Goal: Information Seeking & Learning: Learn about a topic

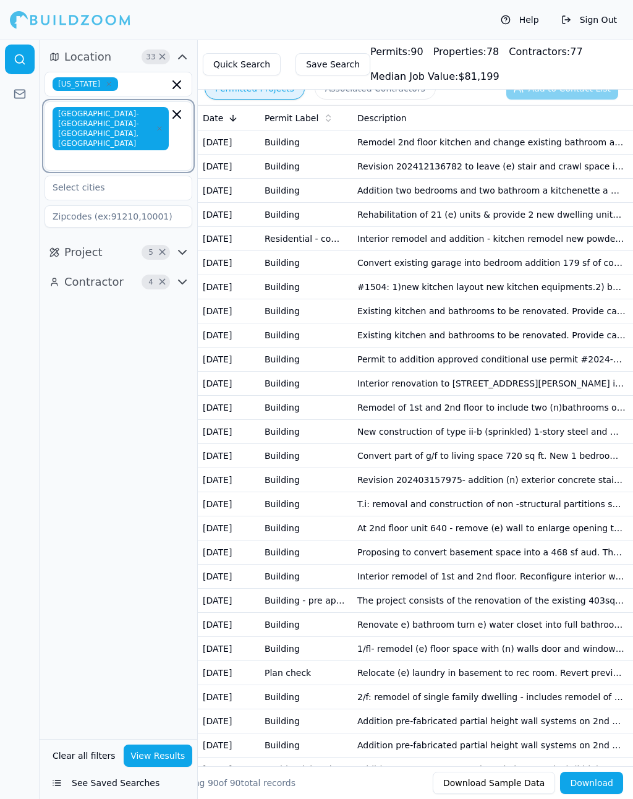
click at [78, 153] on input "text" at bounding box center [112, 159] width 114 height 12
click at [28, 458] on div at bounding box center [20, 420] width 40 height 760
click at [335, 63] on button "Save Search" at bounding box center [333, 64] width 75 height 22
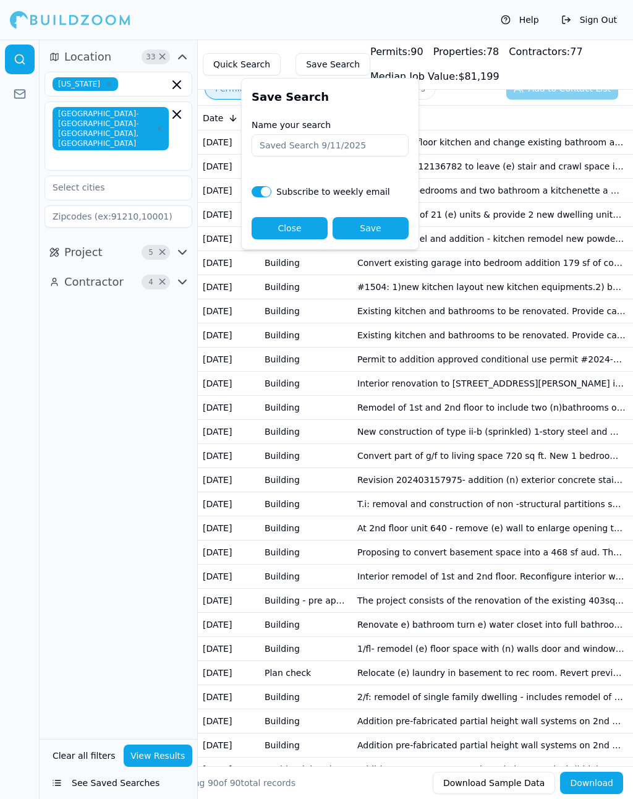
click at [291, 15] on div "Help Sign Out" at bounding box center [316, 20] width 633 height 40
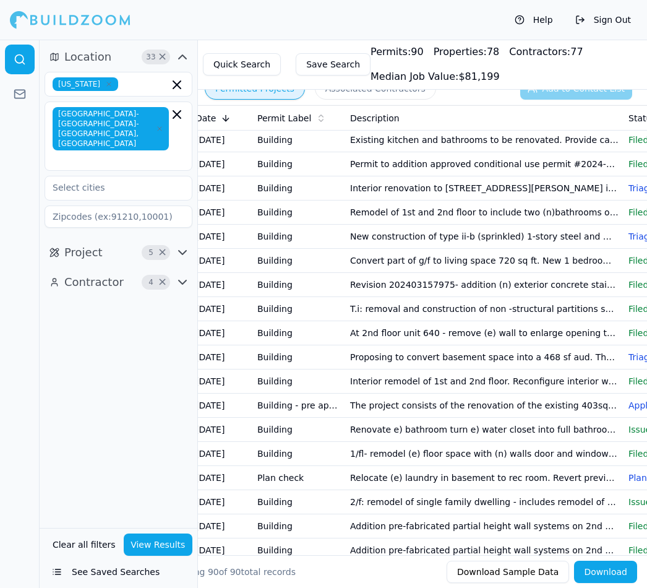
scroll to position [196, 0]
click at [74, 153] on input "text" at bounding box center [112, 159] width 114 height 12
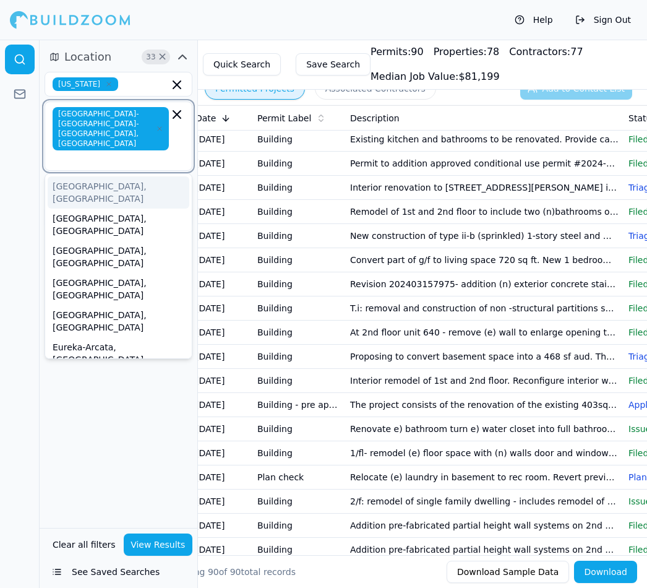
type input "A"
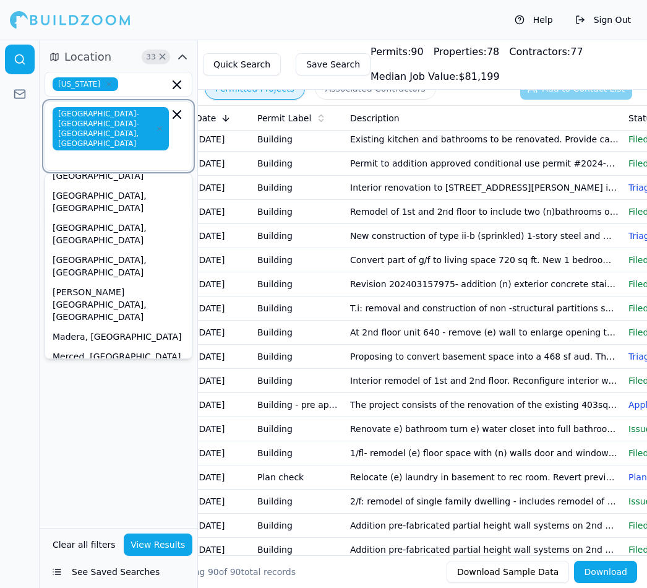
scroll to position [72, 0]
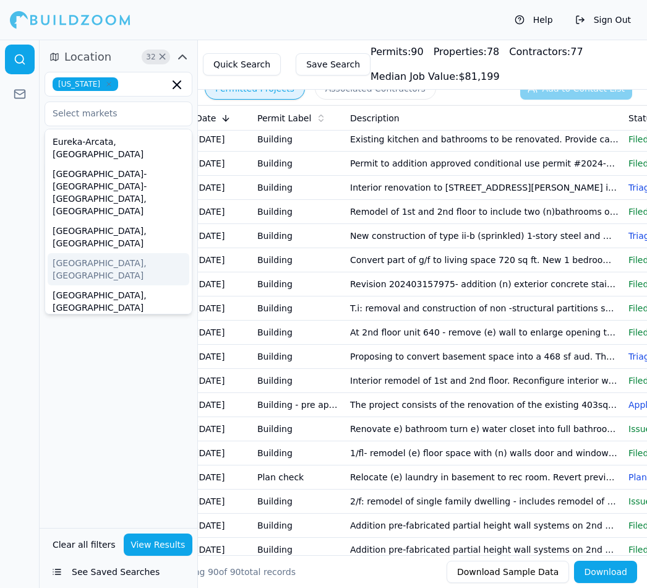
click at [18, 184] on div at bounding box center [20, 314] width 40 height 548
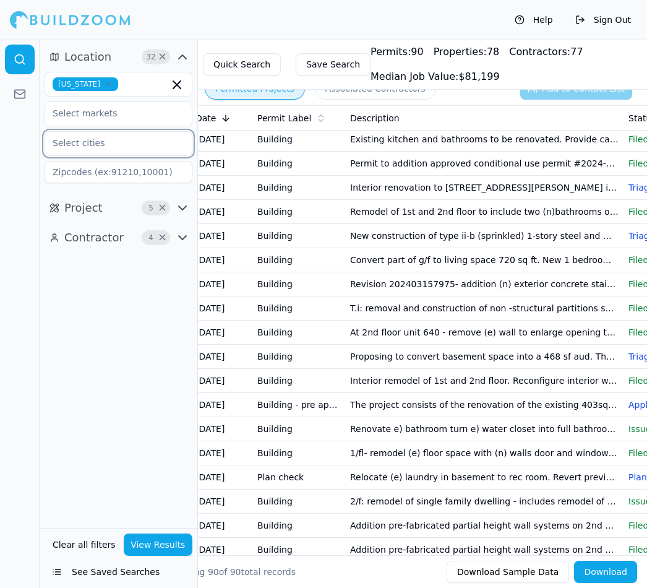
click at [132, 145] on input "text" at bounding box center [110, 143] width 131 height 22
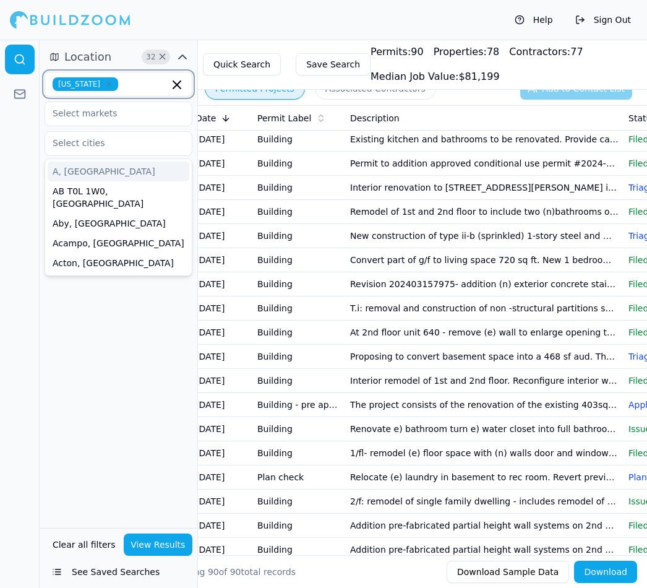
click at [136, 87] on input "text" at bounding box center [146, 84] width 46 height 14
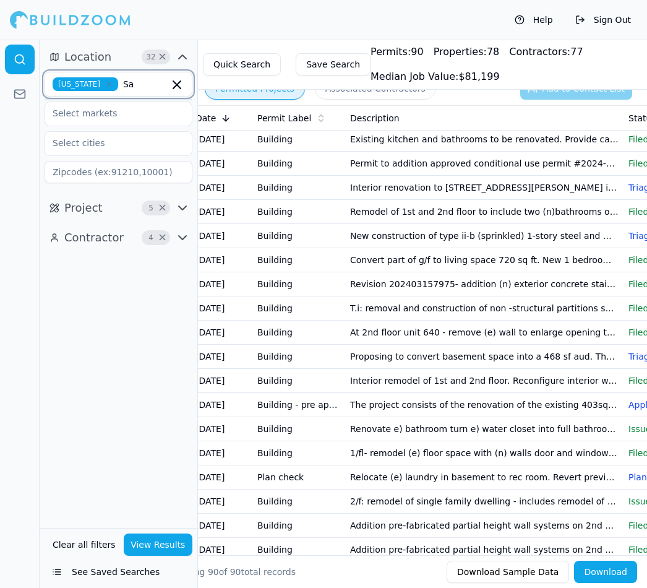
type input "Sa"
click at [62, 113] on input "text" at bounding box center [110, 113] width 131 height 22
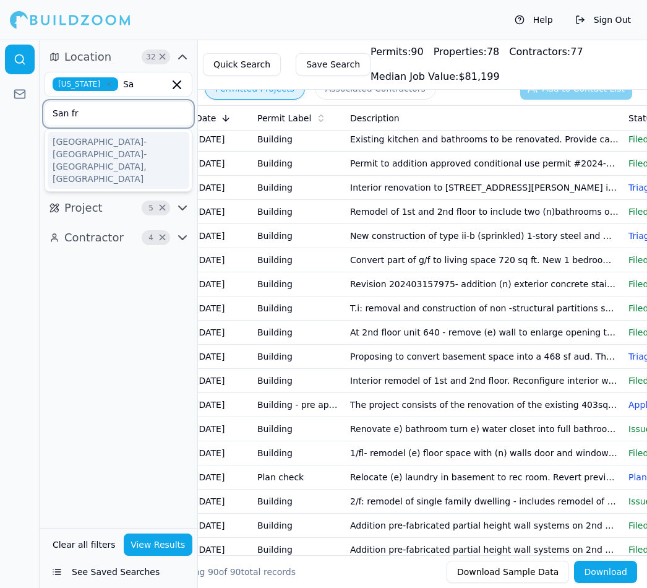
type input "San fra"
click at [116, 150] on div "[GEOGRAPHIC_DATA]-[GEOGRAPHIC_DATA]-[GEOGRAPHIC_DATA], [GEOGRAPHIC_DATA]" at bounding box center [119, 160] width 142 height 57
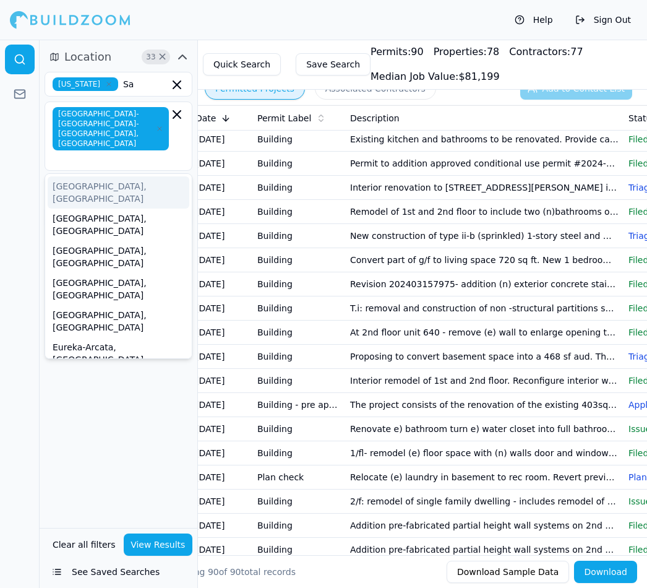
click at [17, 209] on div at bounding box center [20, 314] width 40 height 548
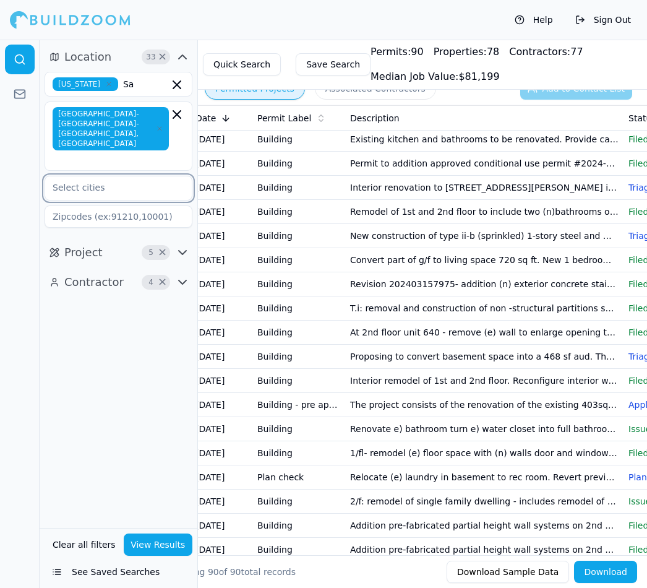
click at [79, 176] on input "text" at bounding box center [110, 187] width 131 height 22
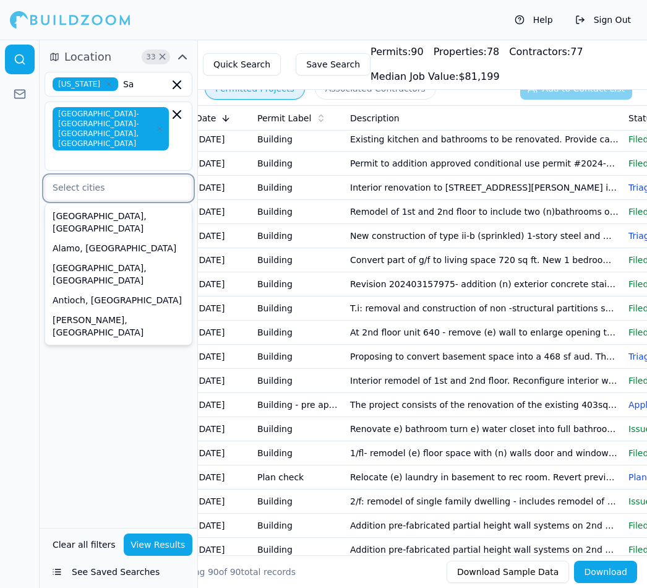
type input "A"
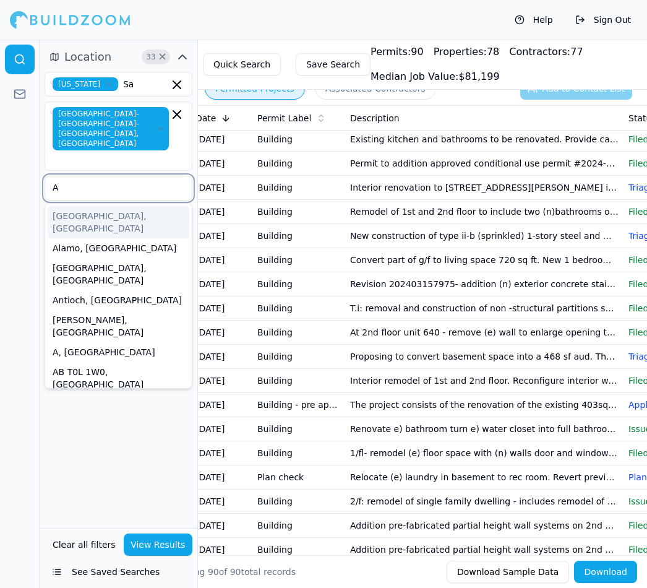
click at [103, 206] on div "[GEOGRAPHIC_DATA], [GEOGRAPHIC_DATA]" at bounding box center [119, 222] width 142 height 32
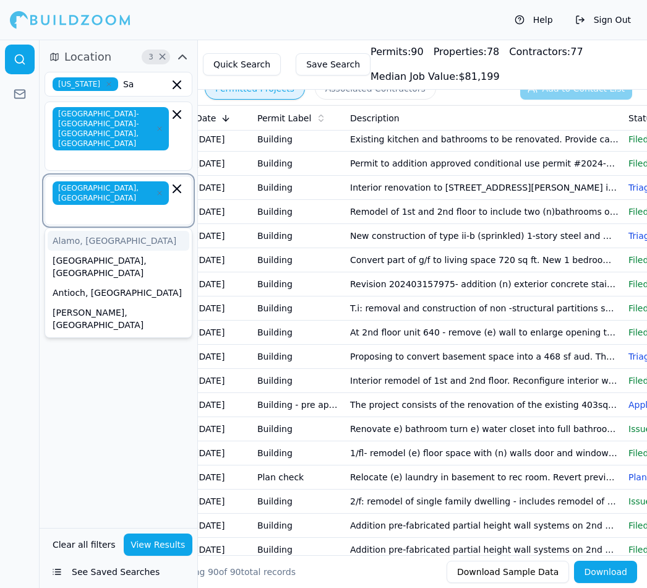
click at [98, 231] on div "Alamo, CA" at bounding box center [119, 241] width 142 height 20
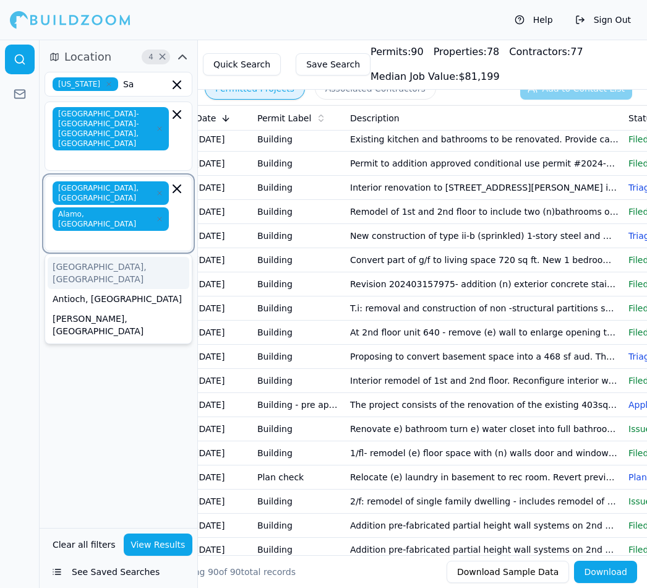
click at [94, 257] on div "Albany, CA" at bounding box center [119, 273] width 142 height 32
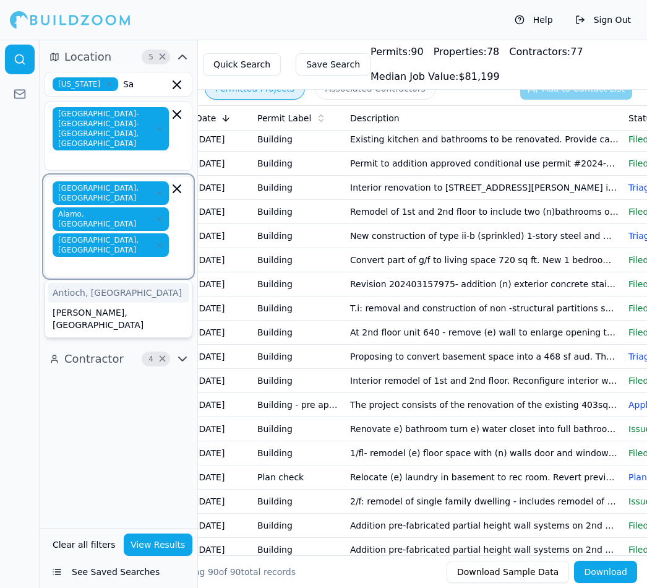
click at [87, 283] on div "Antioch, CA" at bounding box center [119, 293] width 142 height 20
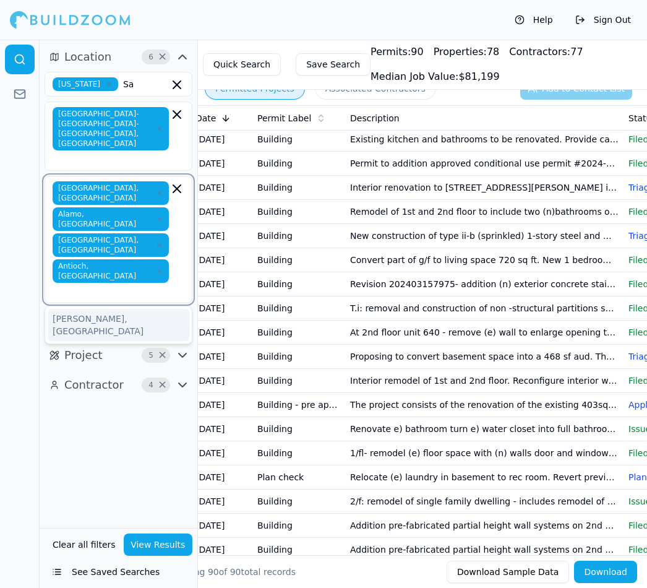
type input "B"
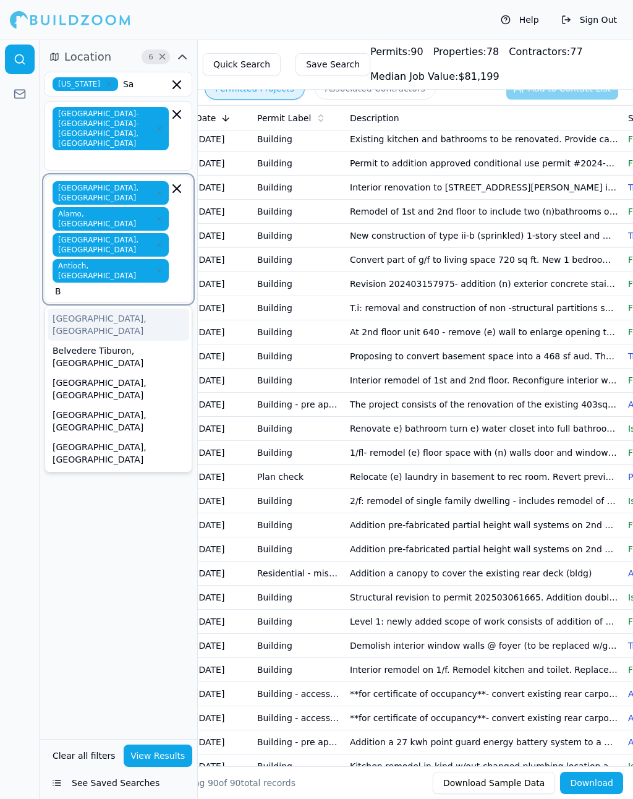
click at [115, 341] on div "Belvedere Tiburon, CA" at bounding box center [119, 357] width 142 height 32
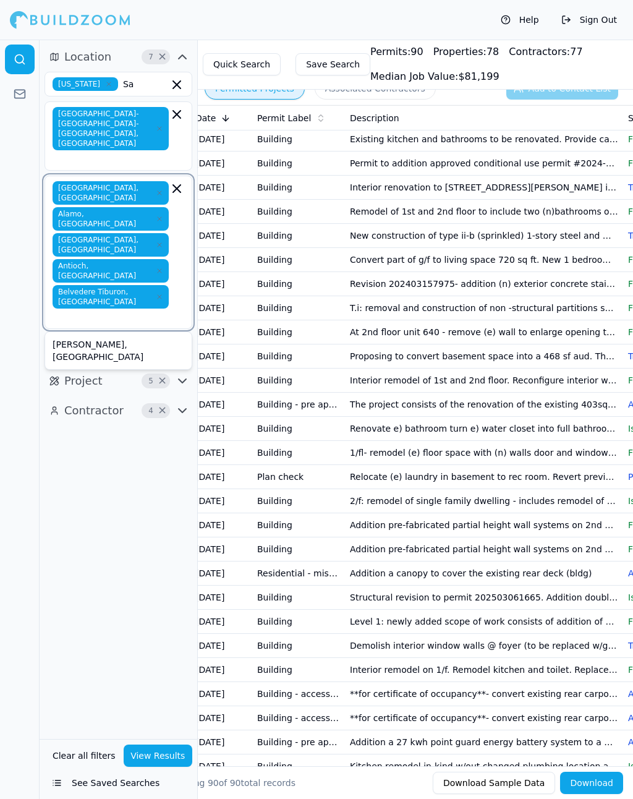
type input "B"
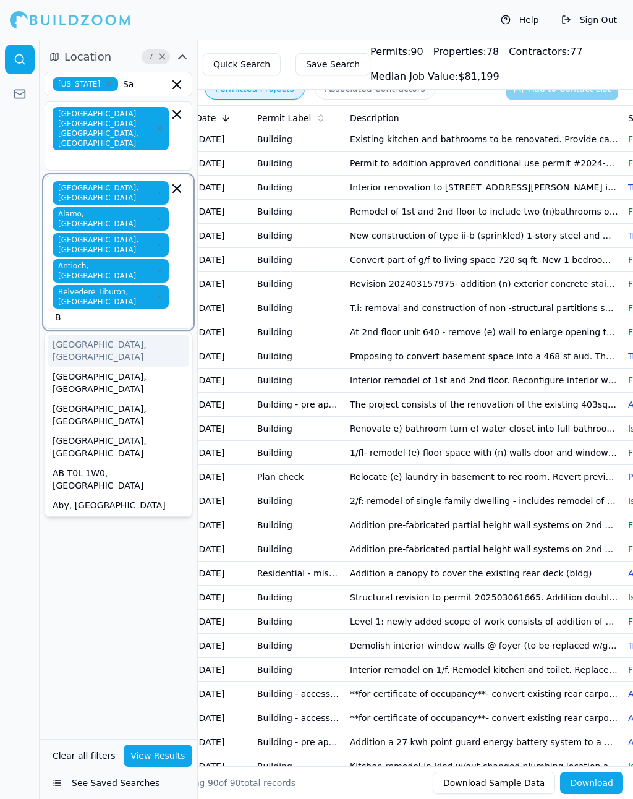
click at [93, 367] on div "[GEOGRAPHIC_DATA], [GEOGRAPHIC_DATA]" at bounding box center [119, 383] width 142 height 32
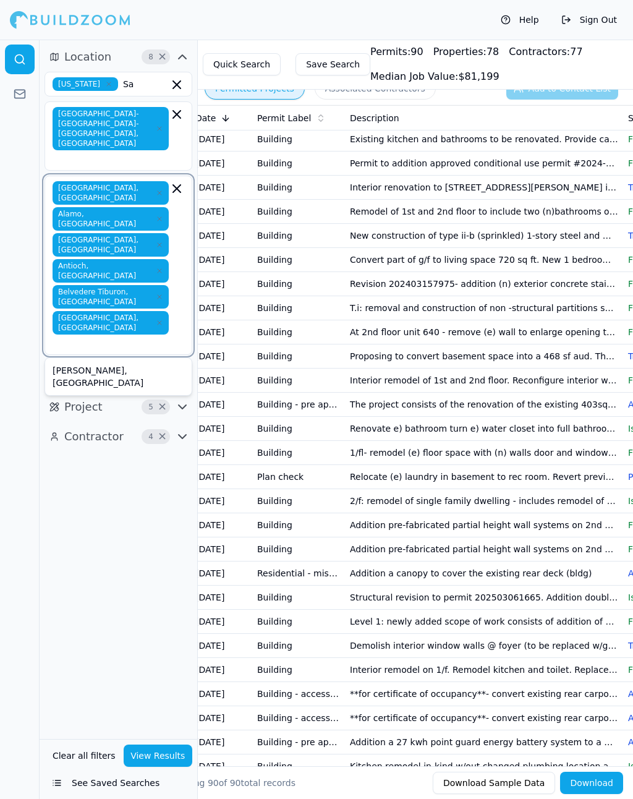
type input "B"
type input "C"
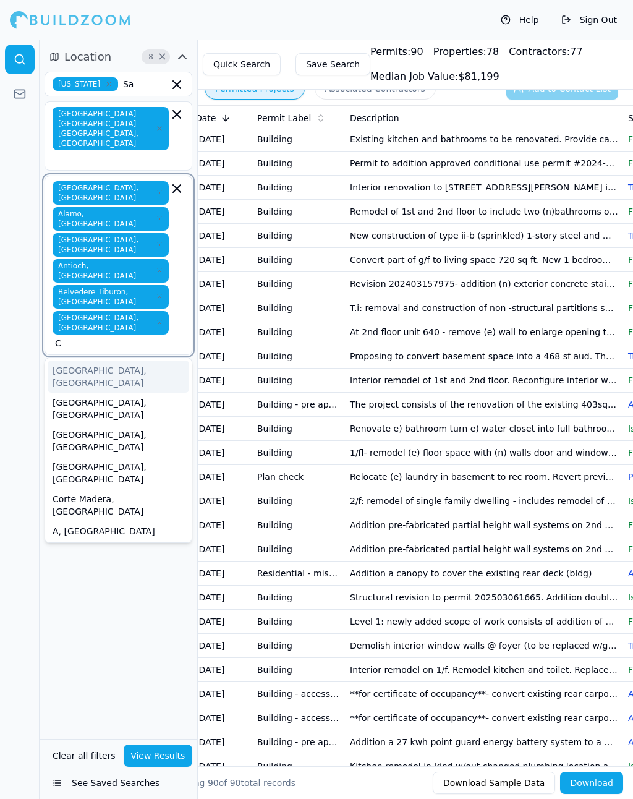
click at [111, 393] on div "Castro Valley, CA" at bounding box center [119, 409] width 142 height 32
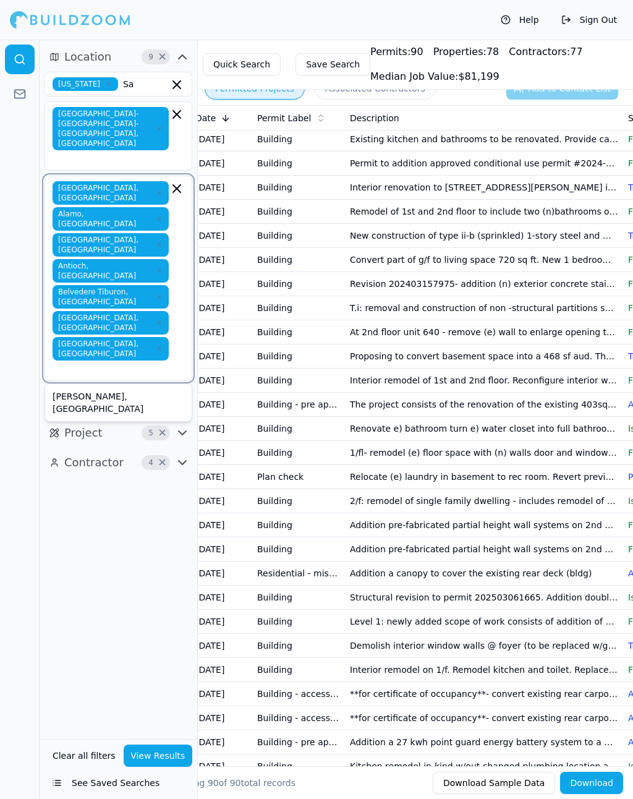
type input "C"
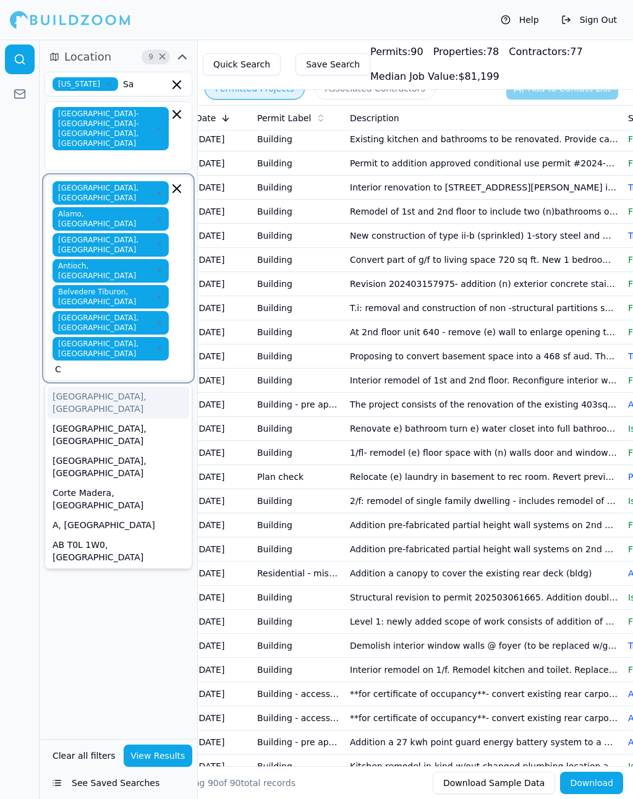
click at [99, 419] on div "Clayton, CA" at bounding box center [119, 435] width 142 height 32
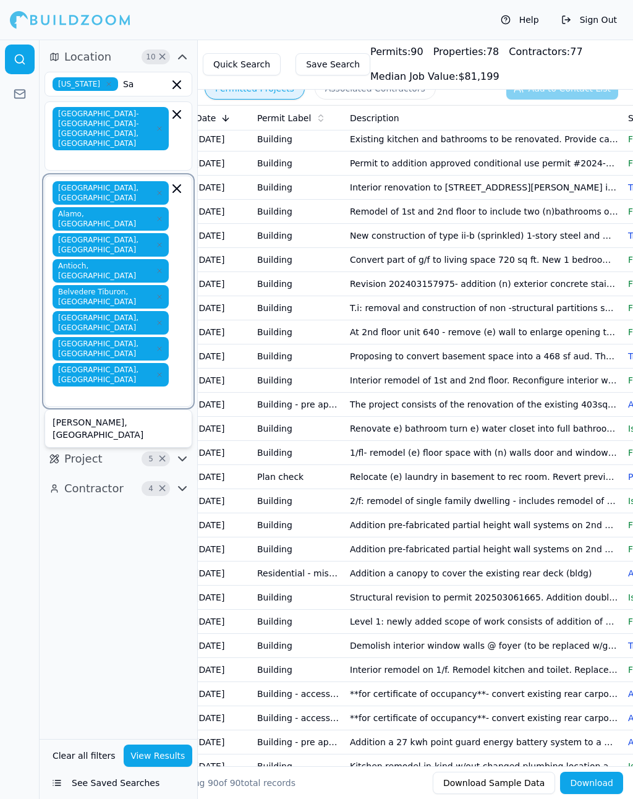
type input "C"
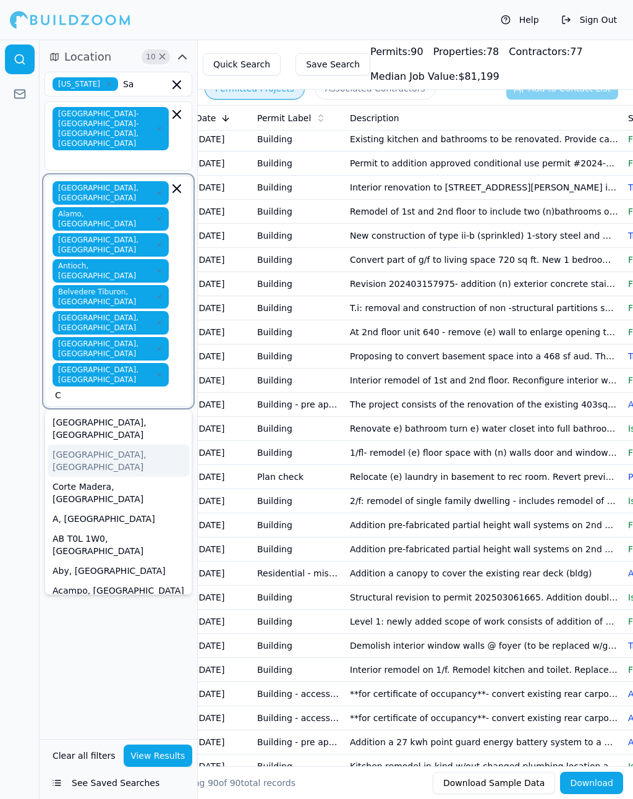
click at [100, 445] on div "Concord, CA" at bounding box center [119, 461] width 142 height 32
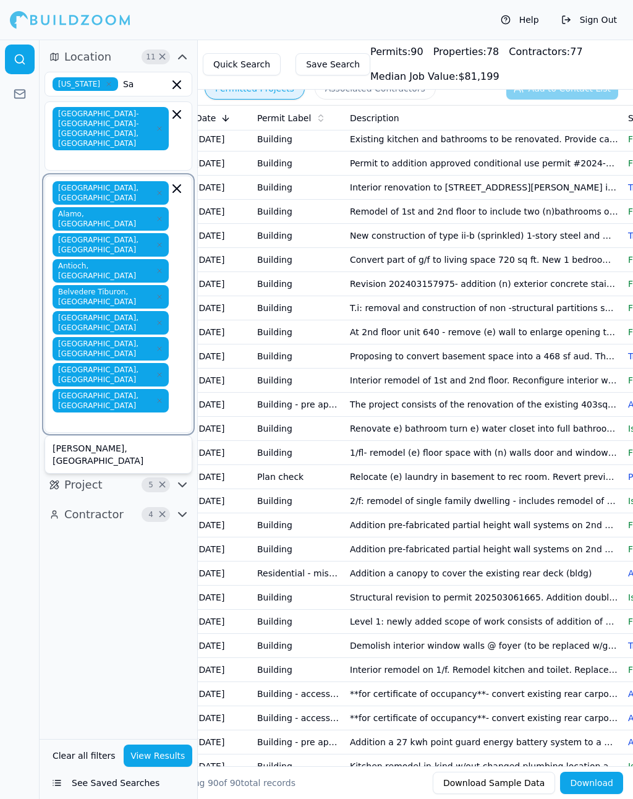
type input "C"
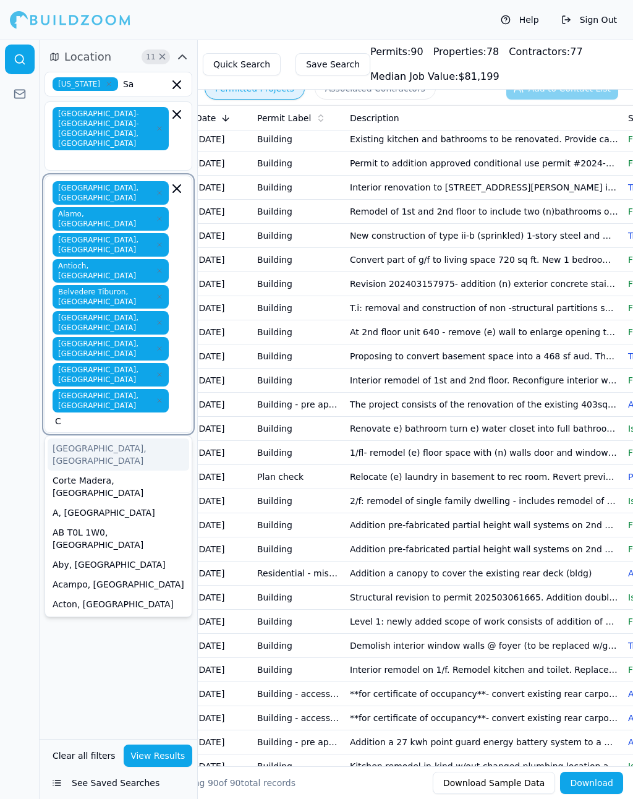
click at [107, 471] on div "Corte Madera, CA" at bounding box center [119, 487] width 142 height 32
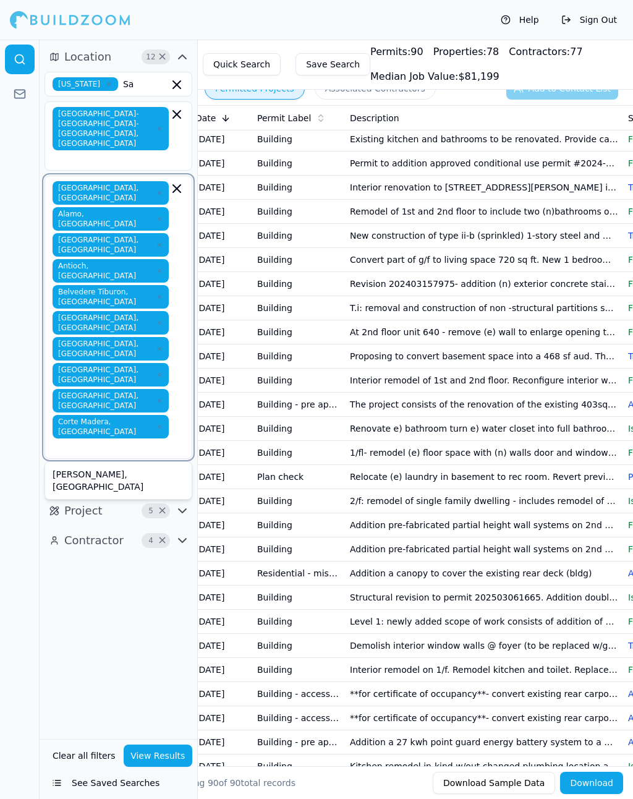
type input "C"
type input "D"
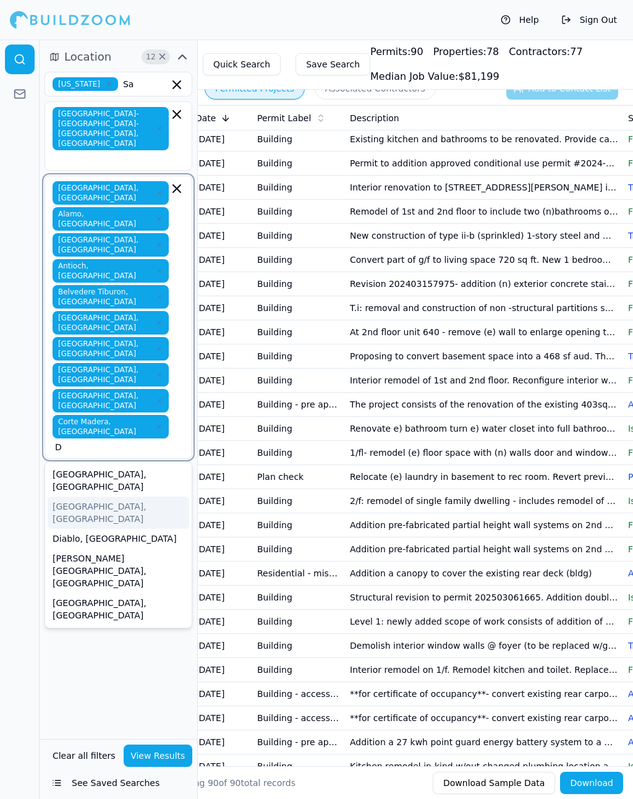
click at [78, 497] on div "[GEOGRAPHIC_DATA], [GEOGRAPHIC_DATA]" at bounding box center [119, 513] width 142 height 32
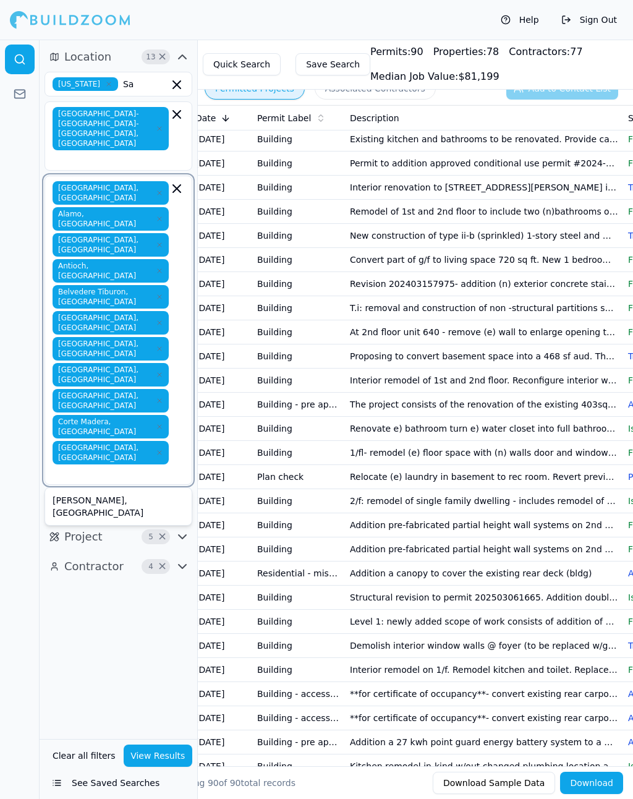
type input "D"
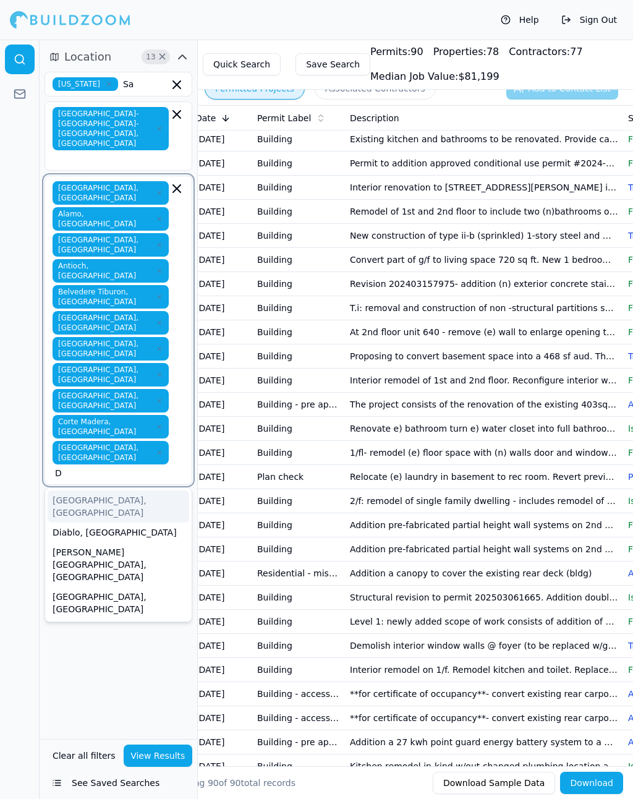
click at [95, 523] on div "Diablo, CA" at bounding box center [119, 533] width 142 height 20
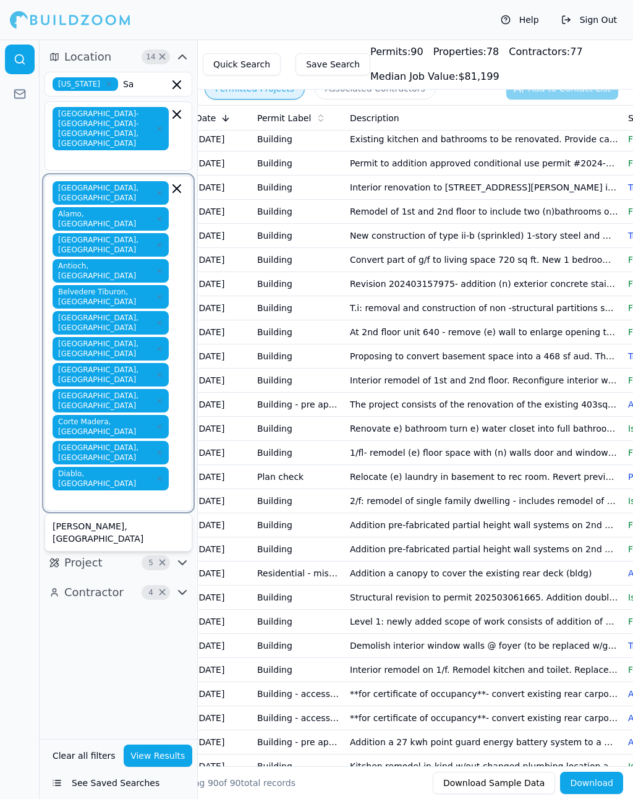
type input "D"
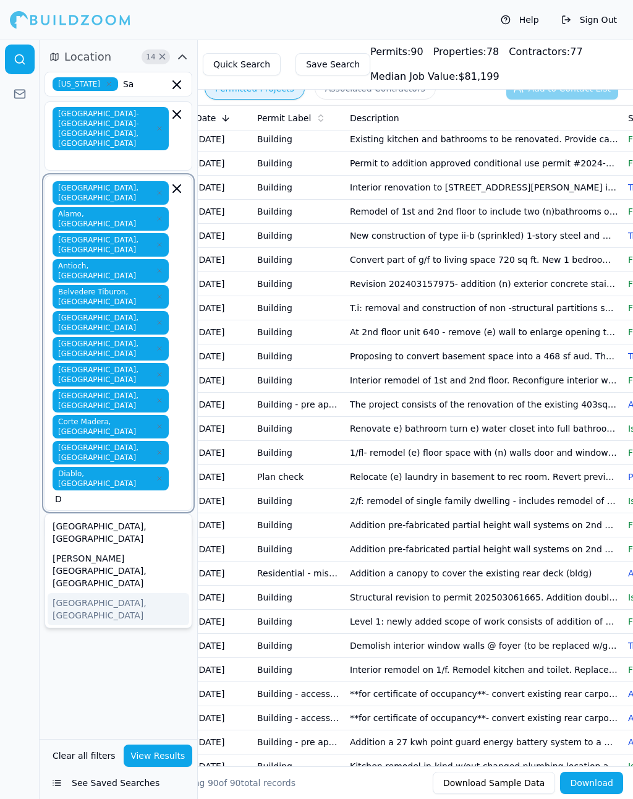
click at [93, 593] on div "Discovery Bay, CA" at bounding box center [119, 609] width 142 height 32
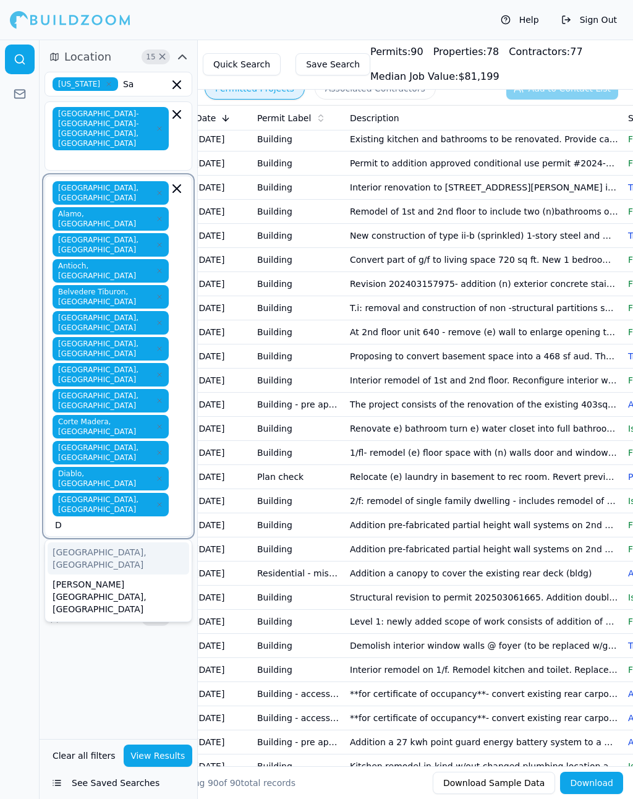
type input "Da"
click at [97, 543] on div "Daly City, CA" at bounding box center [119, 559] width 142 height 32
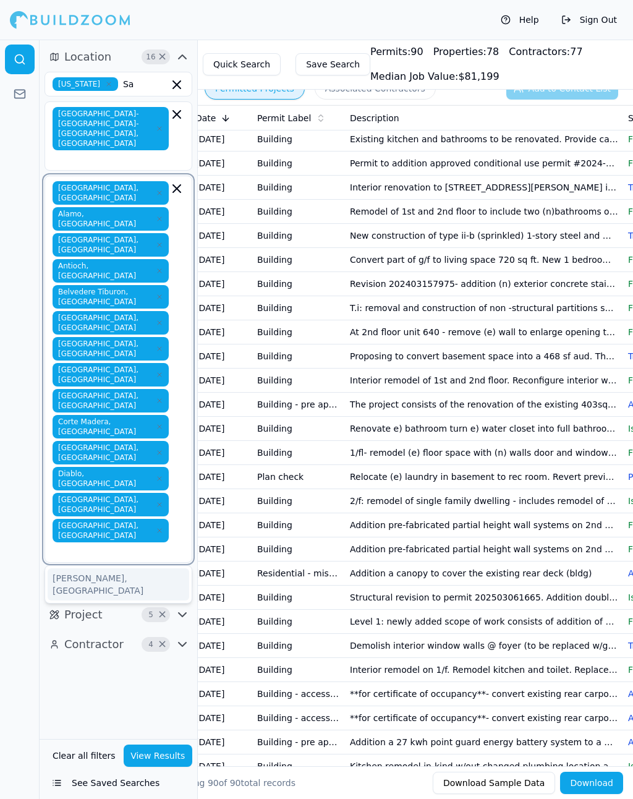
type input "E"
click at [105, 568] on div "El Cerrito, CA" at bounding box center [119, 584] width 142 height 32
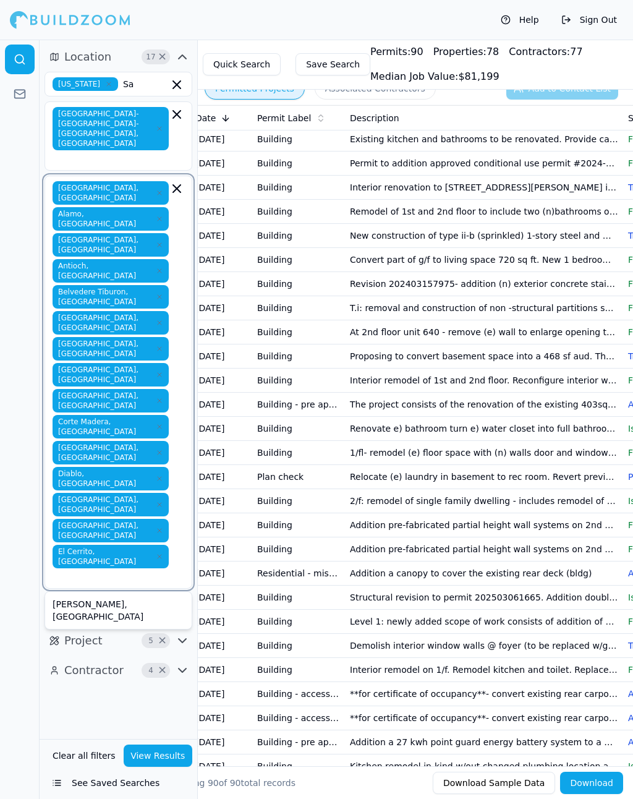
type input "E"
click at [103, 594] on div "El Sobrante, CA" at bounding box center [119, 610] width 142 height 32
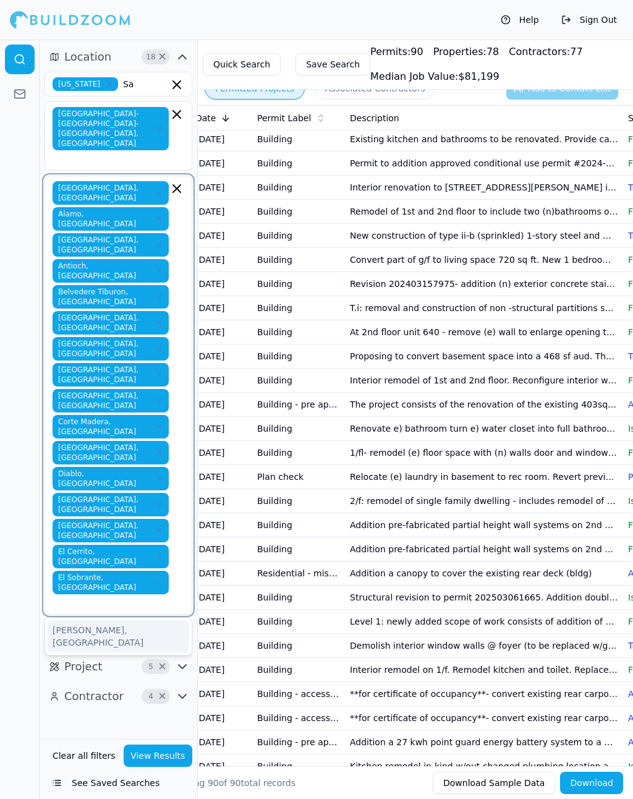
type input "E"
click at [108, 620] on div "Emeryville, CA" at bounding box center [119, 636] width 142 height 32
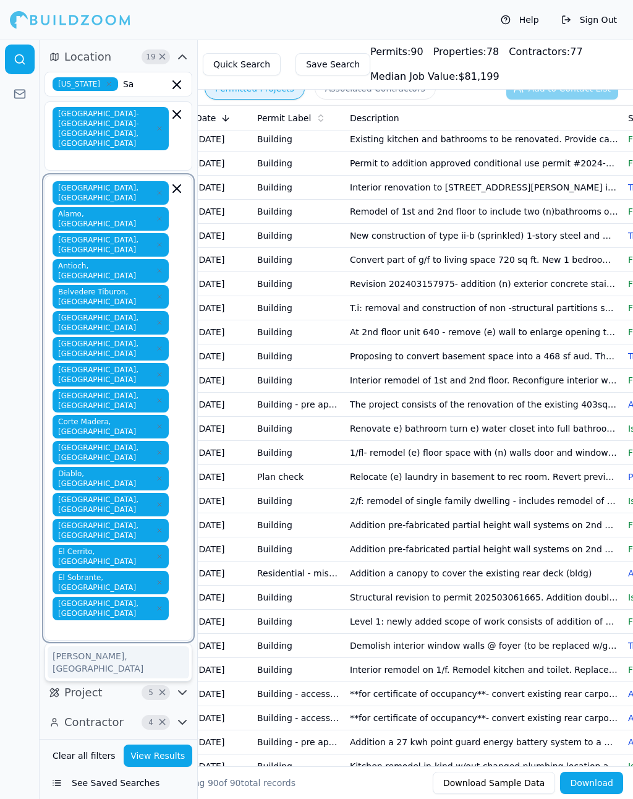
type input "F"
type input "G"
type input "H"
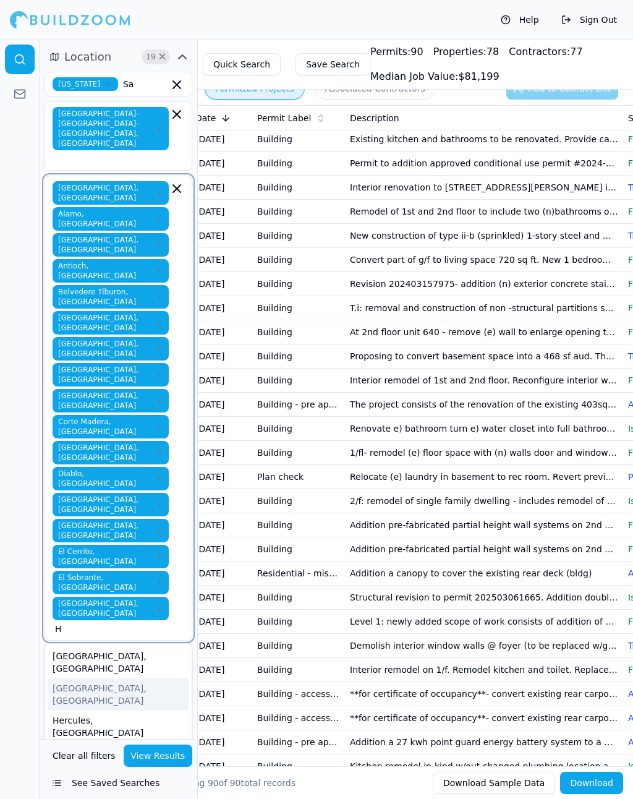
click at [90, 679] on div "Hayward, CA" at bounding box center [119, 695] width 142 height 32
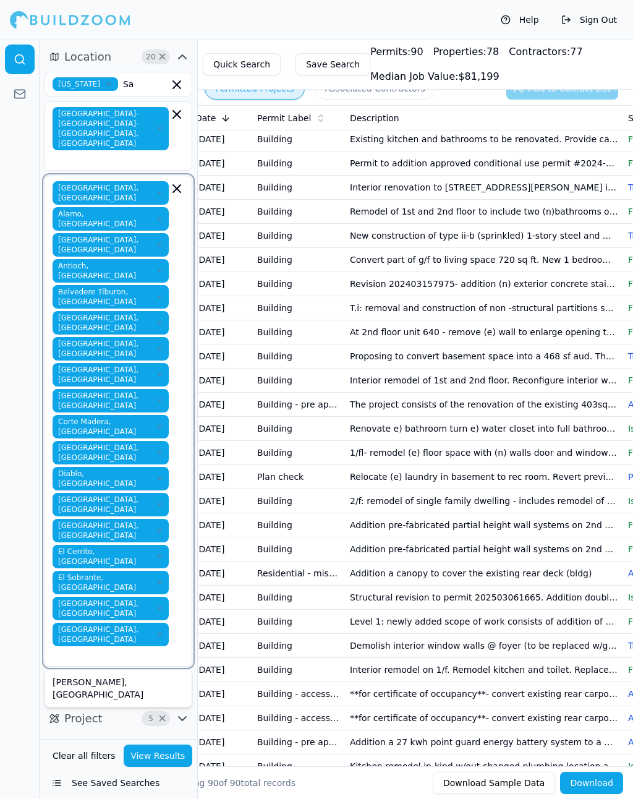
type input "H"
click at [83, 705] on div "Hercules, CA" at bounding box center [119, 721] width 142 height 32
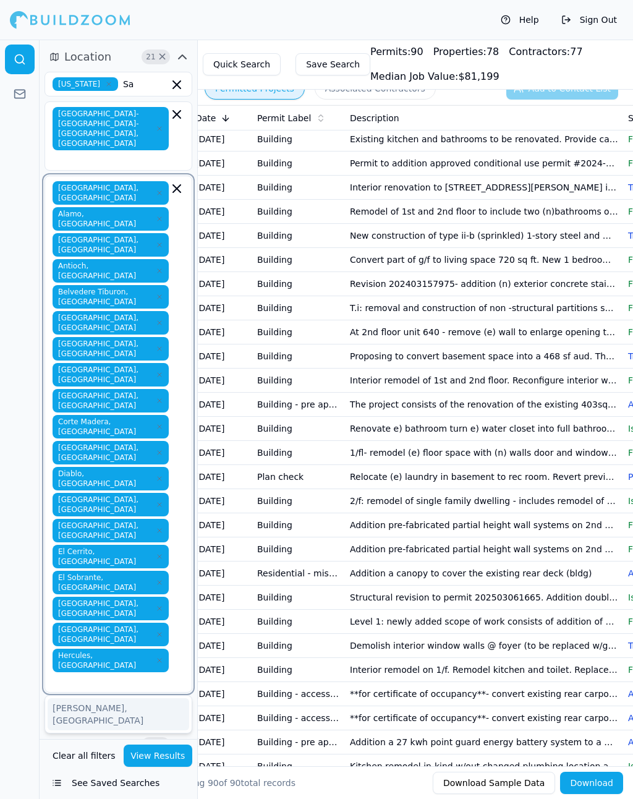
type input "I"
type input "J"
type input "K"
type input "L"
click at [80, 731] on div "Lafayette, CA" at bounding box center [119, 747] width 142 height 32
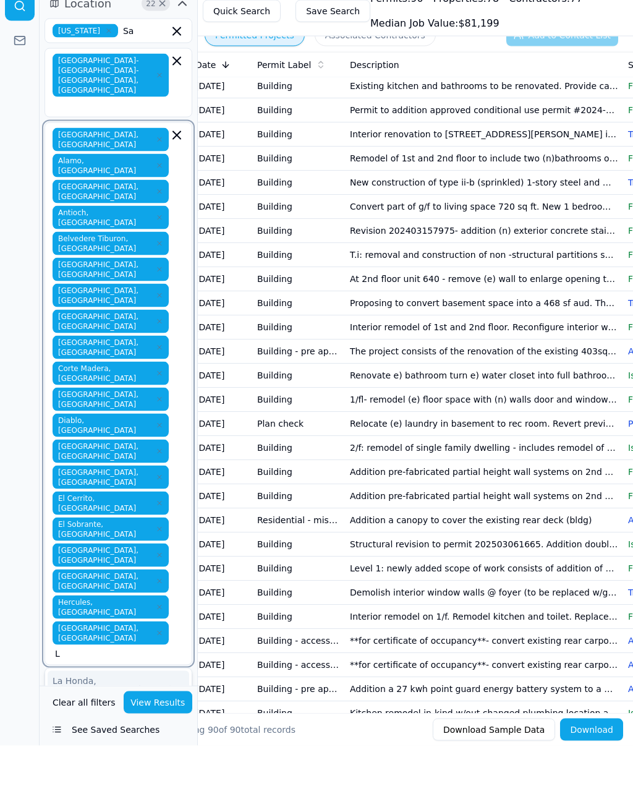
type input "L"
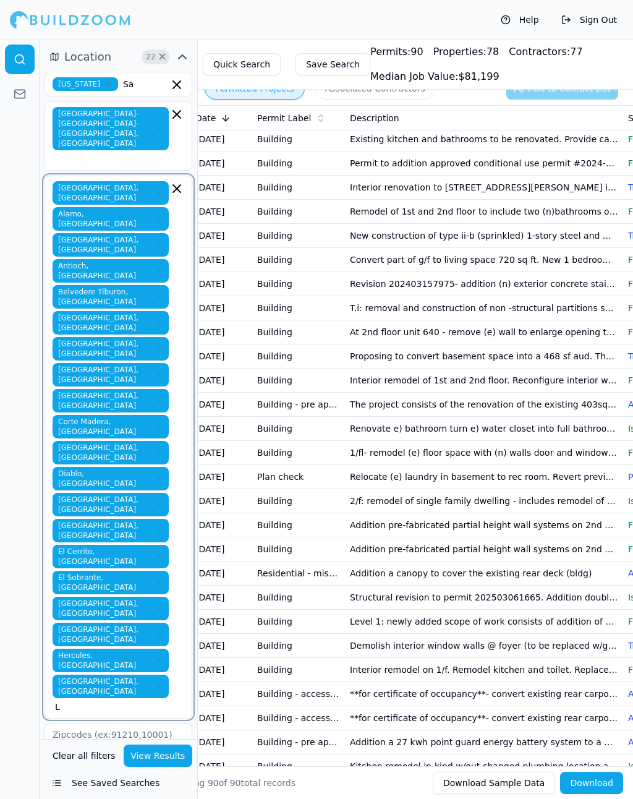
click at [142, 701] on input "L" at bounding box center [112, 707] width 114 height 12
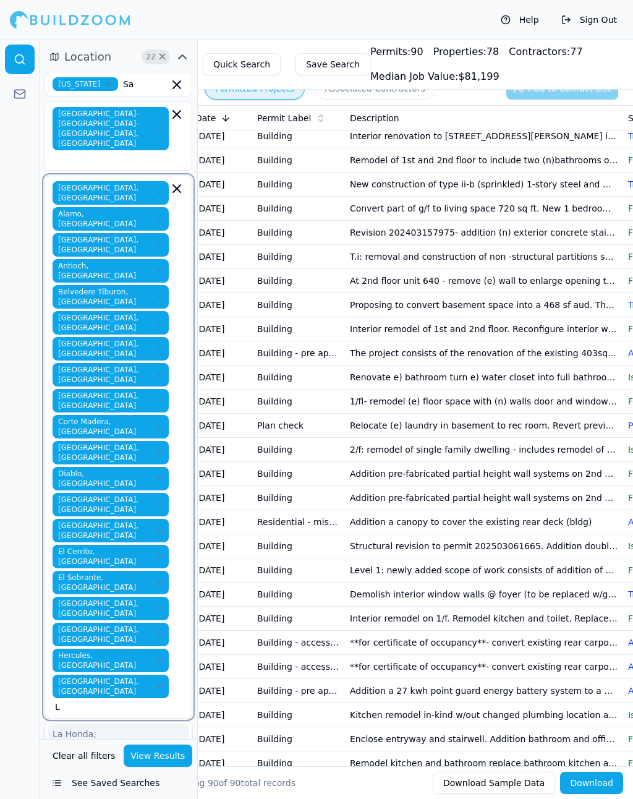
scroll to position [249, 0]
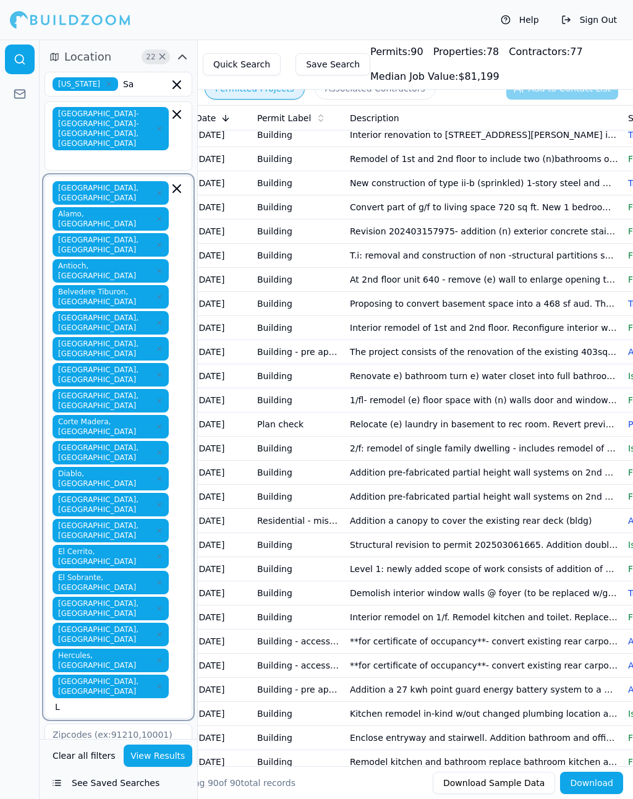
click at [159, 701] on input "L" at bounding box center [112, 707] width 114 height 12
click at [71, 750] on div "Larkspur, CA" at bounding box center [119, 805] width 142 height 32
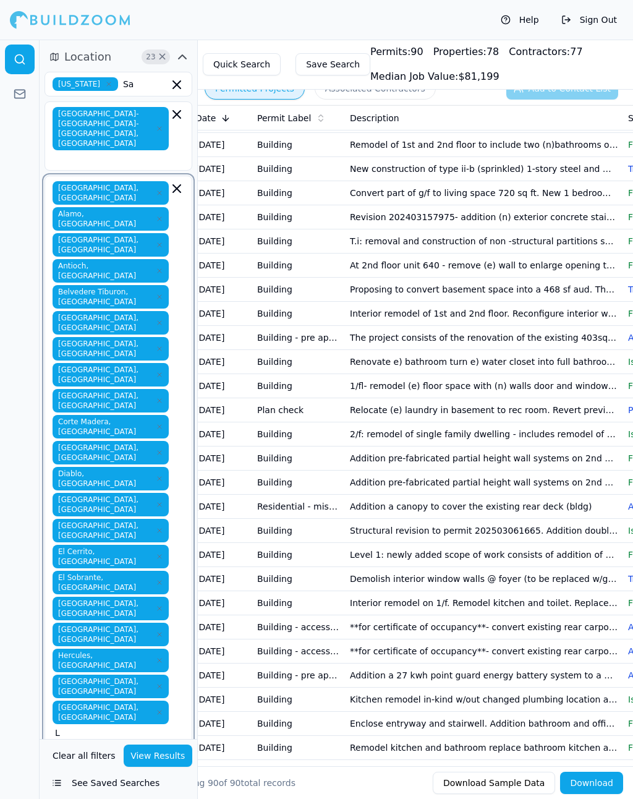
scroll to position [262, 0]
type input "L"
click at [144, 727] on input "L" at bounding box center [112, 733] width 114 height 12
type input "M"
click at [96, 750] on div "Martinez, CA" at bounding box center [119, 799] width 142 height 32
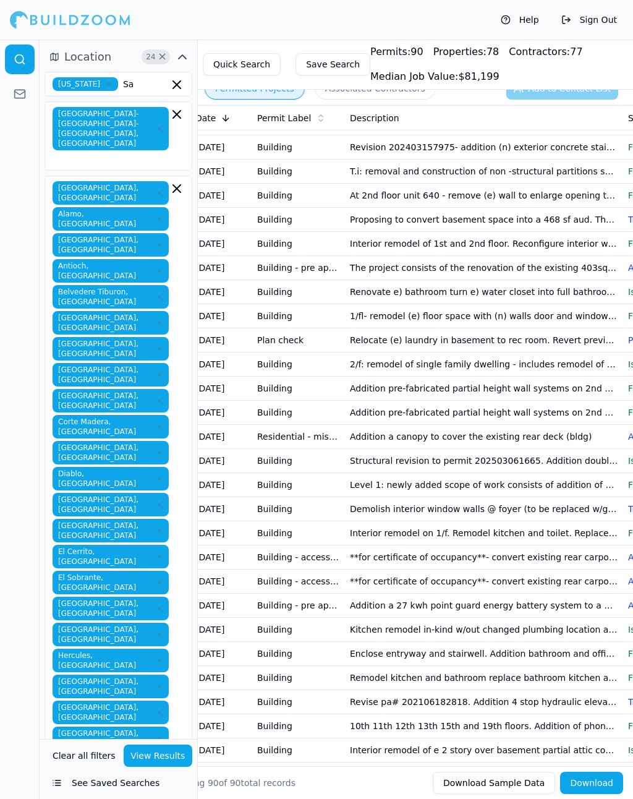
scroll to position [335, 0]
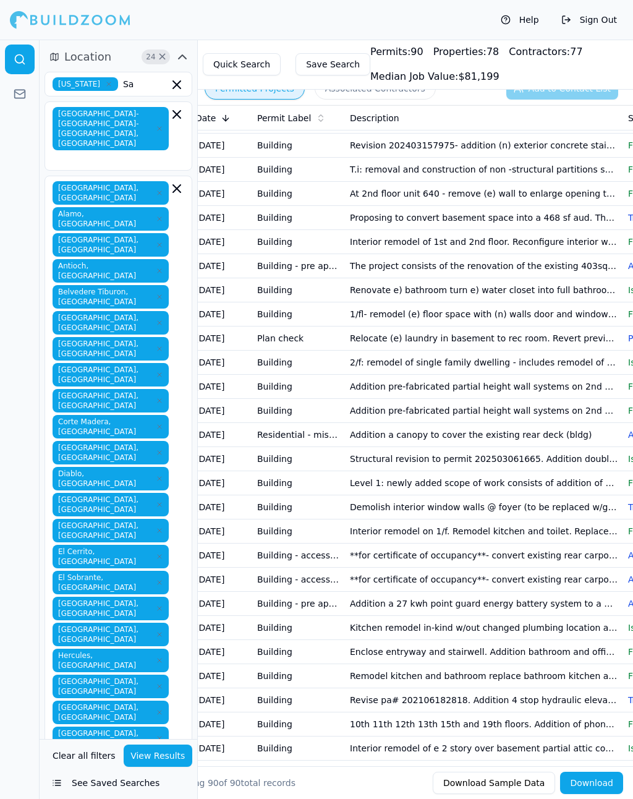
click at [164, 481] on div "Alameda, CA Alamo, CA Albany, CA Antioch, CA Belvedere Tiburon, CA Berkeley, CA…" at bounding box center [119, 473] width 132 height 584
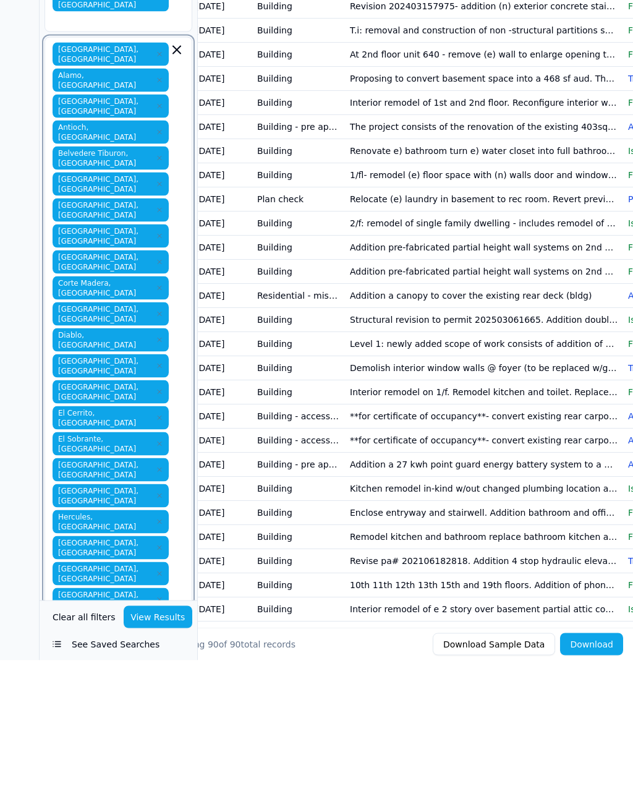
type input "M"
type input "K"
type input "M"
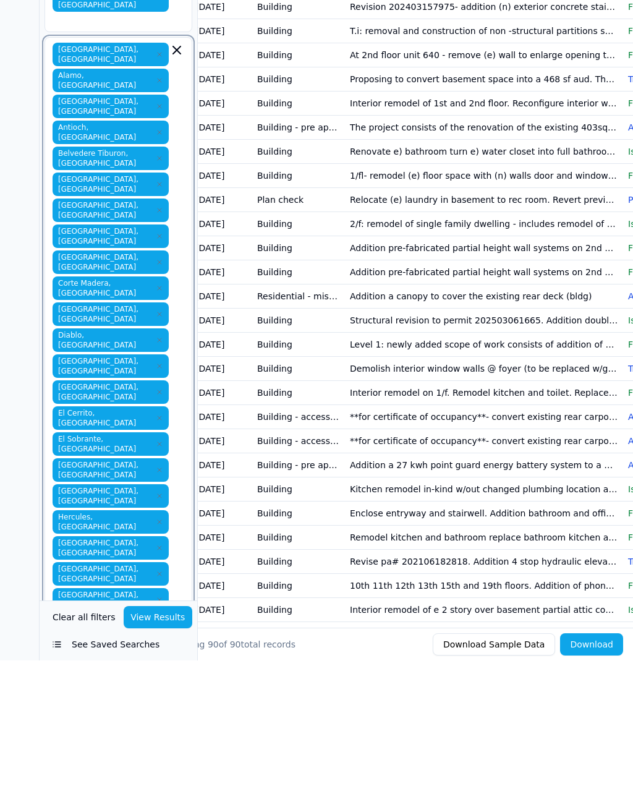
type input "M"
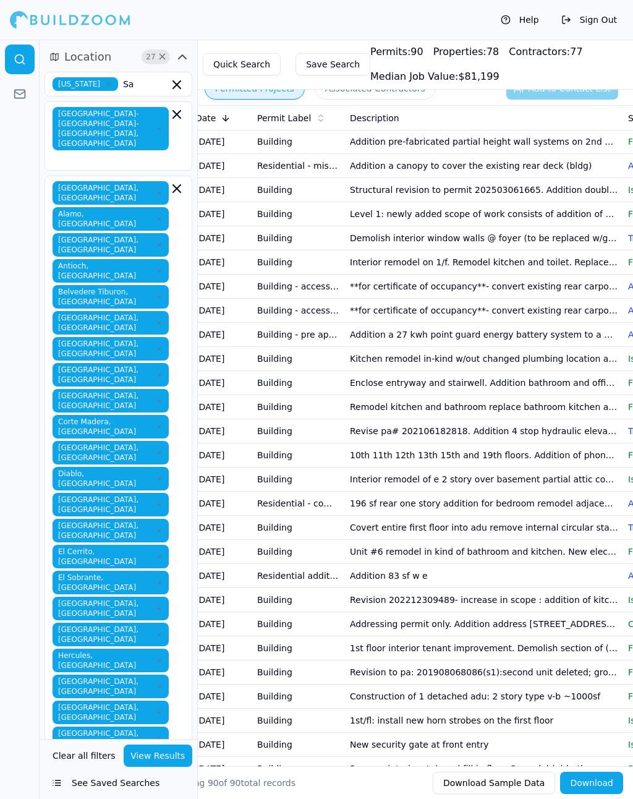
scroll to position [655, 0]
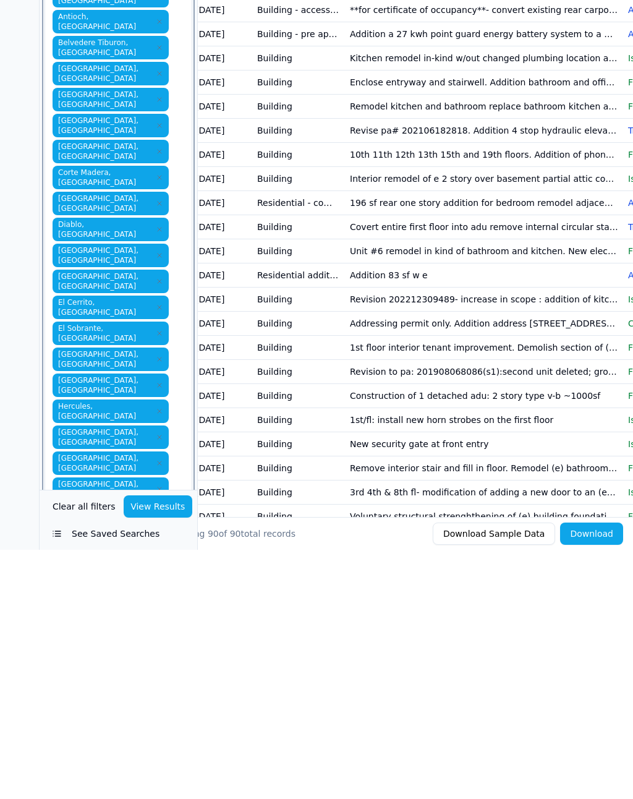
type input "N"
type input "O"
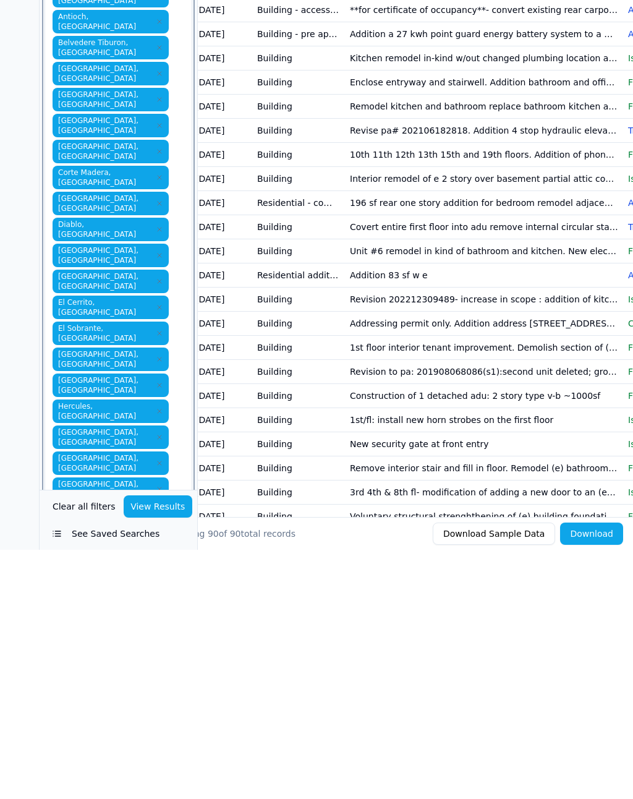
type input "P"
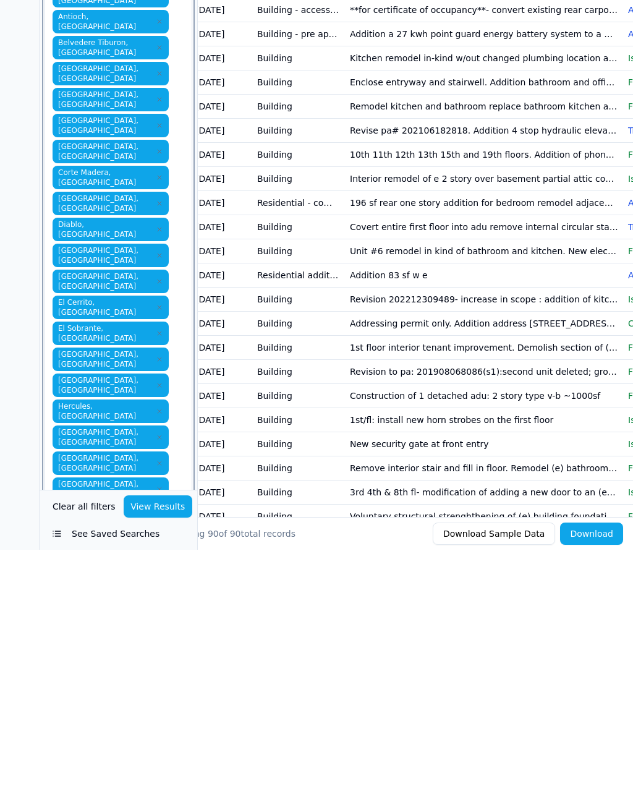
type input "P"
type input "Pl"
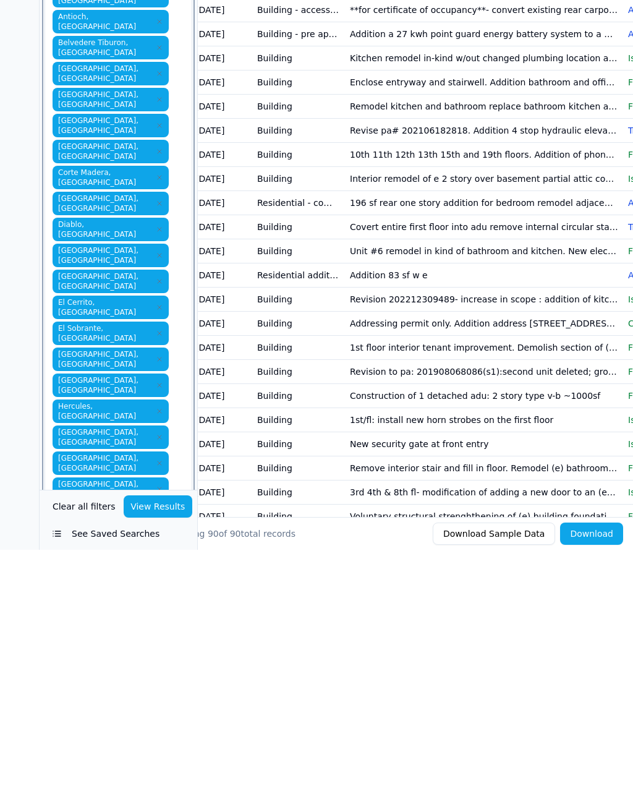
type input "Q"
type input "R"
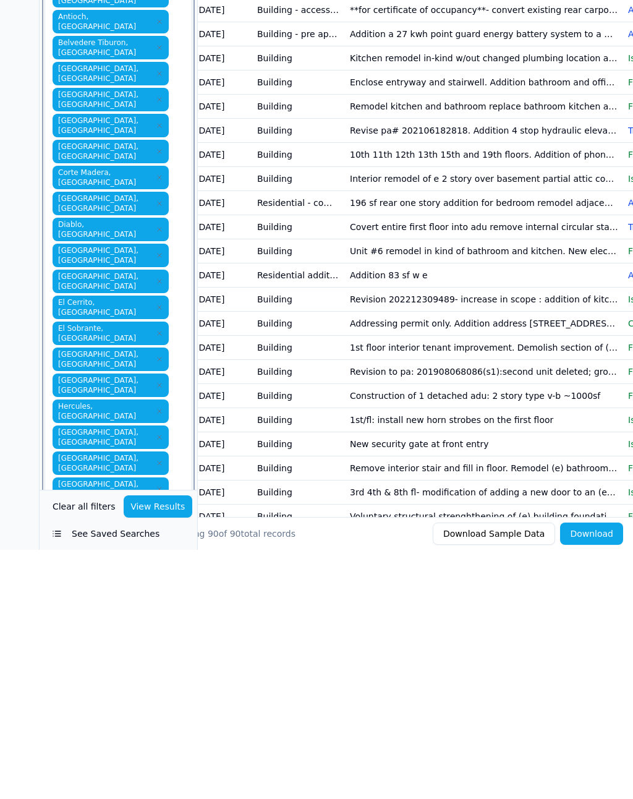
type input "R"
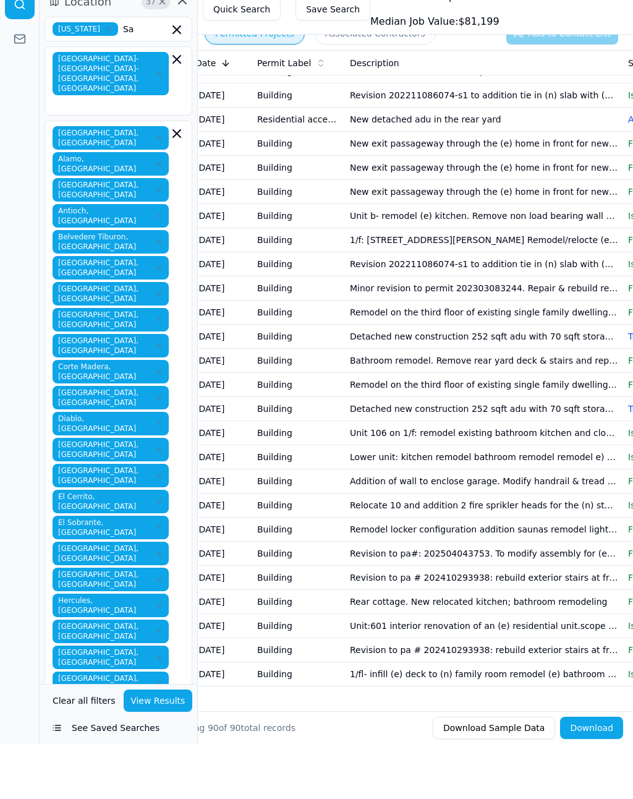
scroll to position [1561, 0]
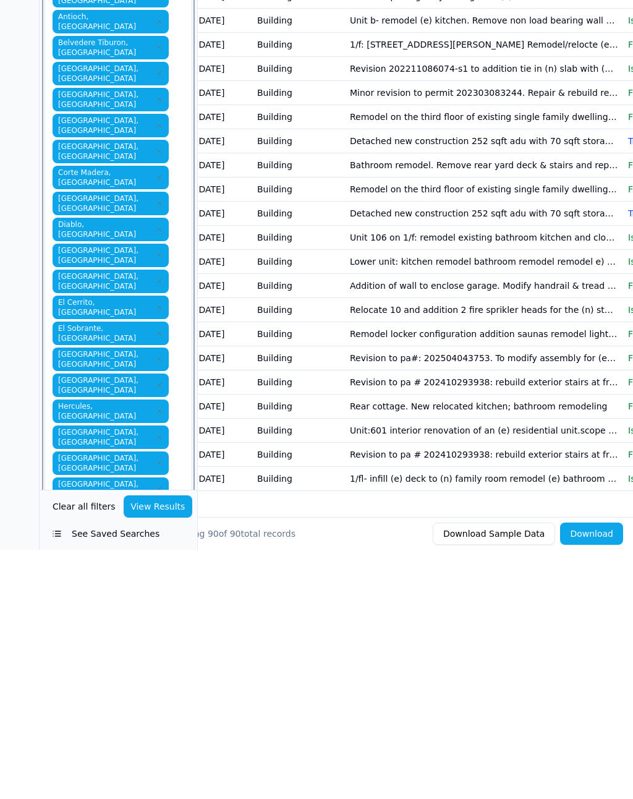
type input "San l"
type input "San lo"
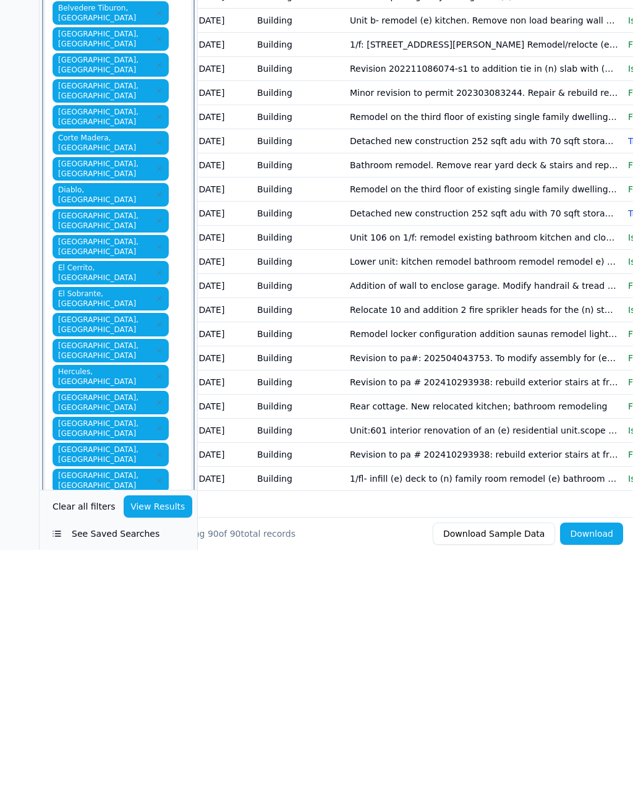
scroll to position [35, 0]
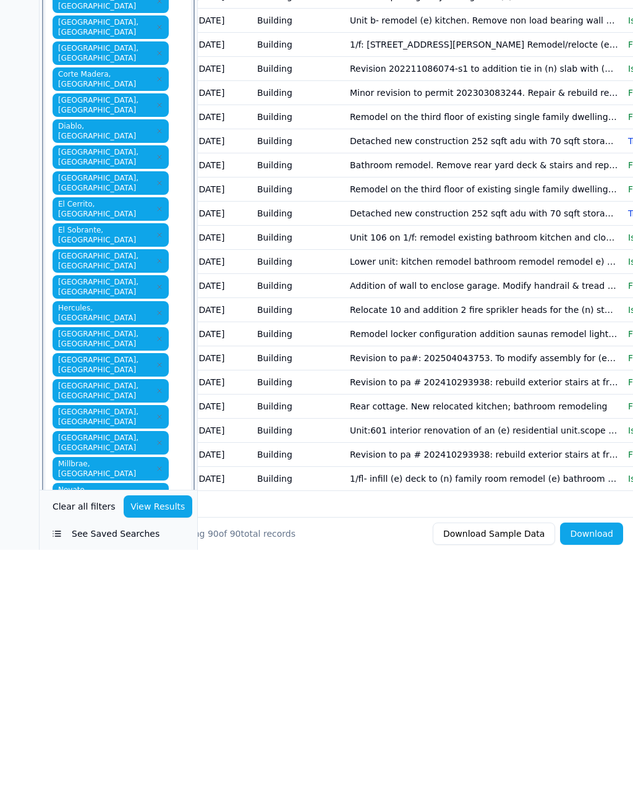
scroll to position [98, 0]
type input "T"
type input "U"
type input "V"
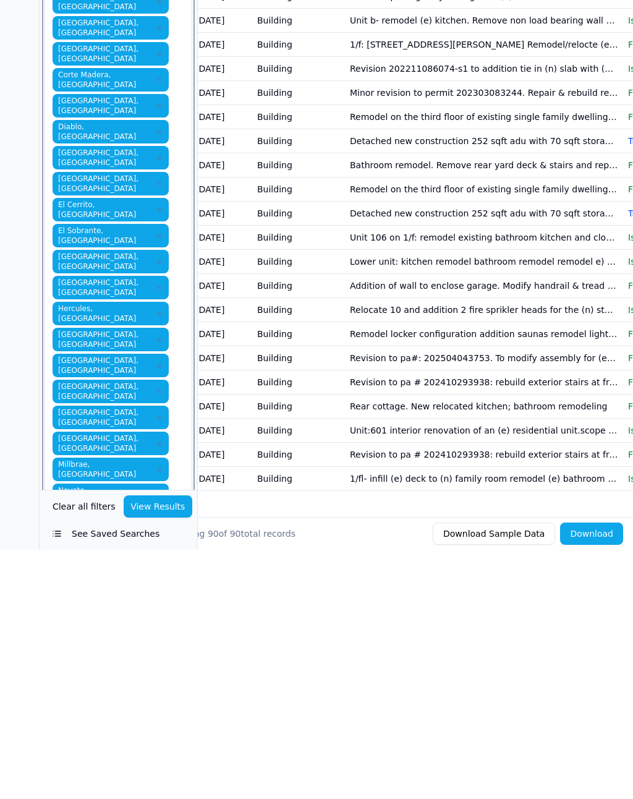
type input "W"
type input "X"
type input "Y"
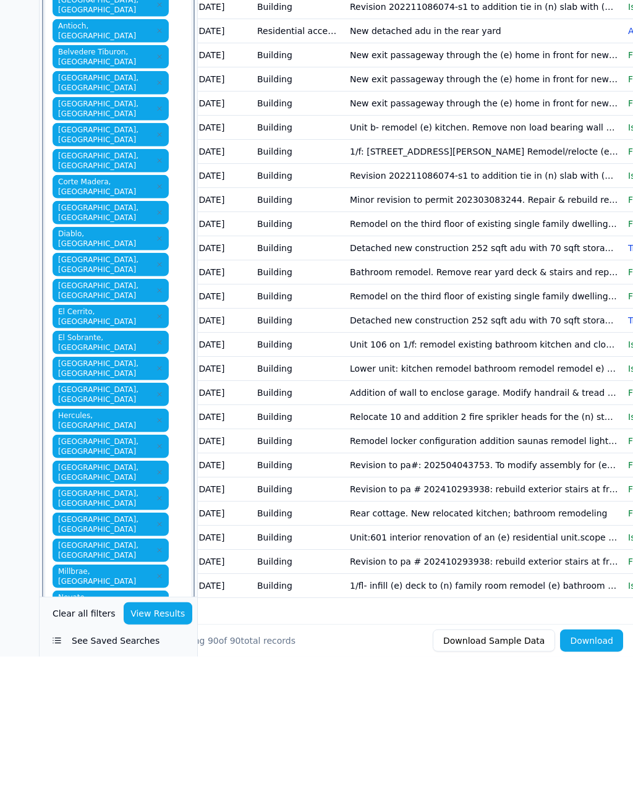
type input "Z"
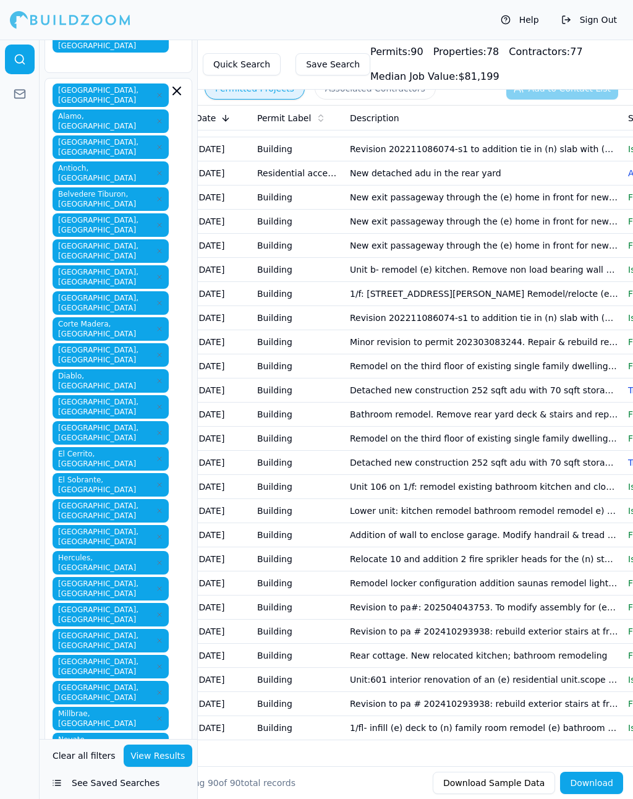
click at [333, 66] on button "Save Search" at bounding box center [333, 64] width 75 height 22
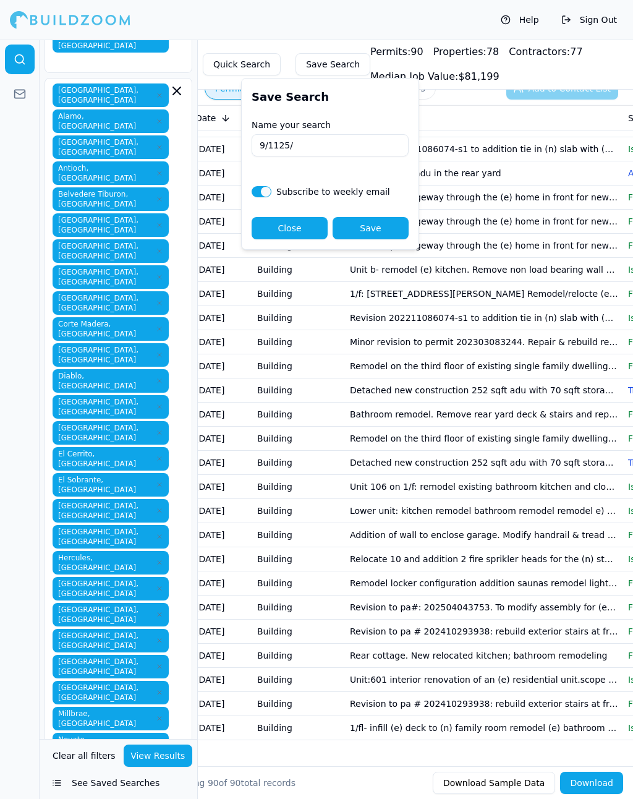
type input "9/1125/"
click at [377, 233] on button "Save" at bounding box center [371, 228] width 76 height 22
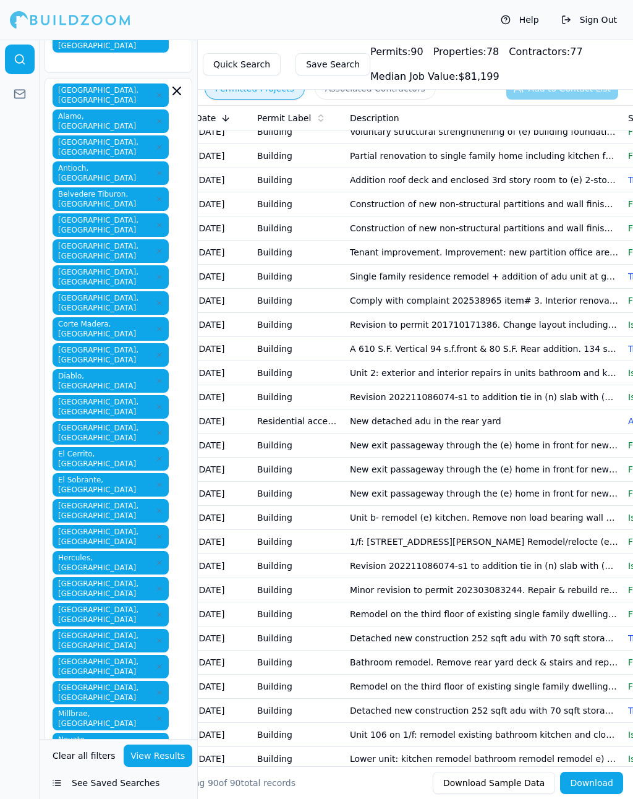
scroll to position [1313, 0]
click at [154, 750] on button "View Results" at bounding box center [158, 756] width 69 height 22
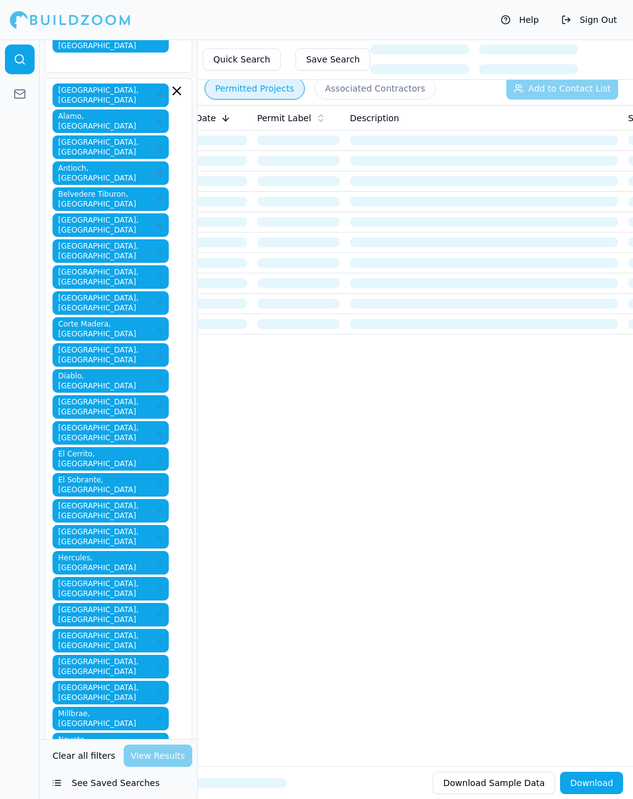
scroll to position [0, 0]
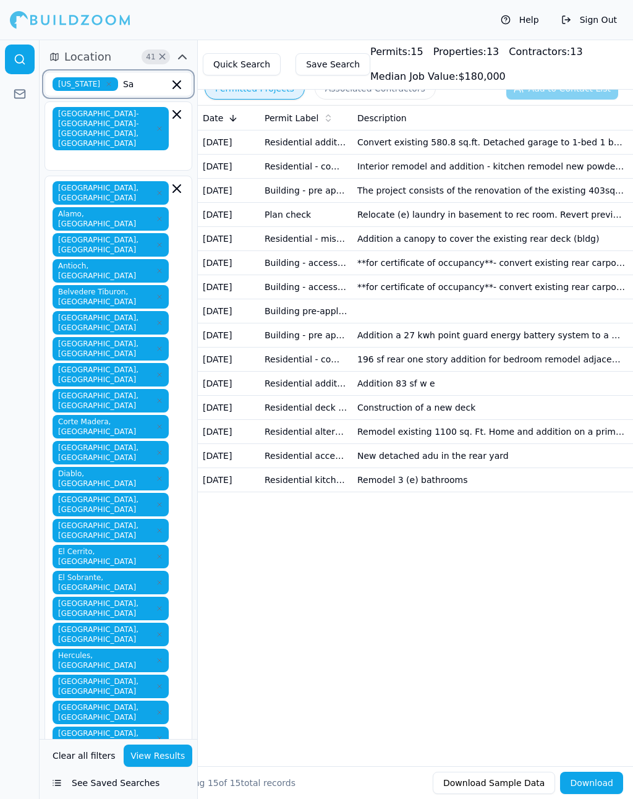
click at [129, 88] on input "Sa" at bounding box center [146, 84] width 46 height 14
type input "S"
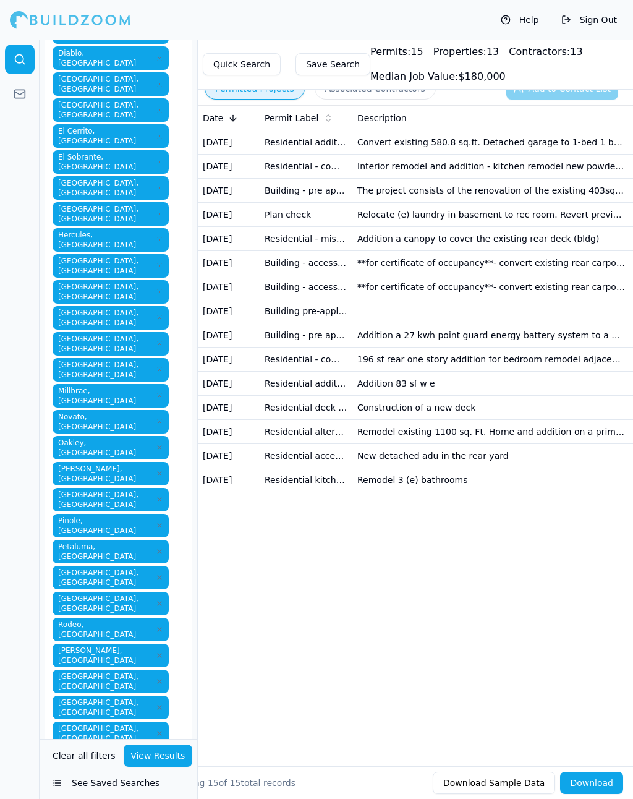
scroll to position [419, 0]
click at [162, 750] on button "View Results" at bounding box center [158, 756] width 69 height 22
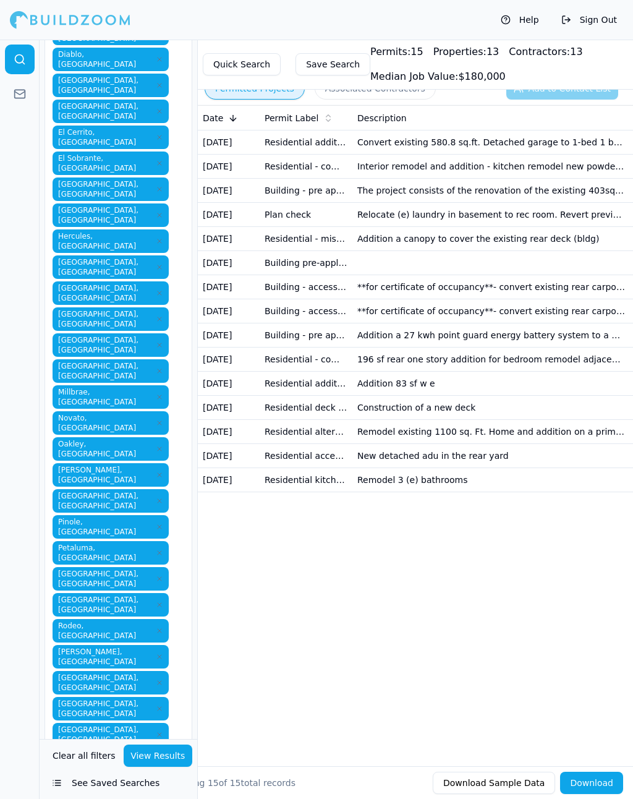
click at [281, 98] on button "Permitted Projects" at bounding box center [255, 88] width 100 height 22
click at [342, 96] on button "Associated Contractors" at bounding box center [375, 88] width 121 height 22
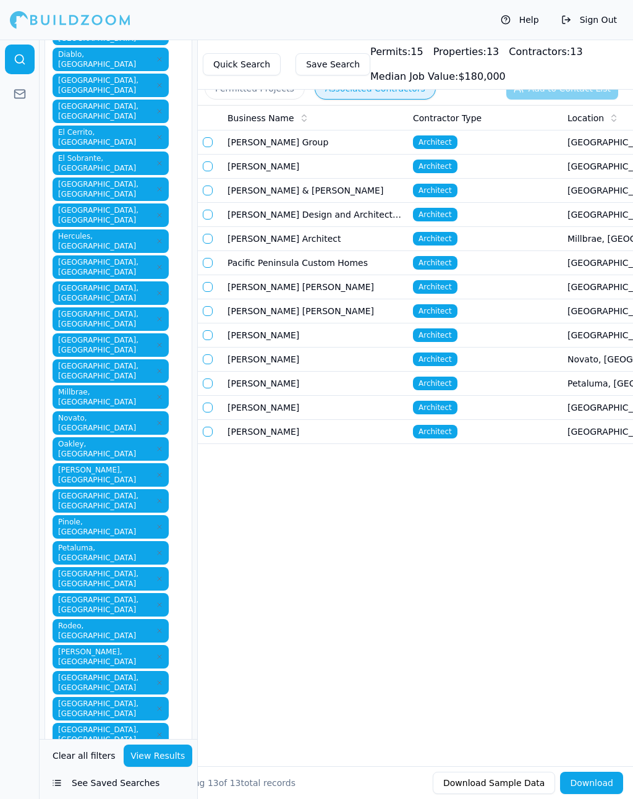
click at [268, 96] on button "Permitted Projects" at bounding box center [255, 88] width 100 height 22
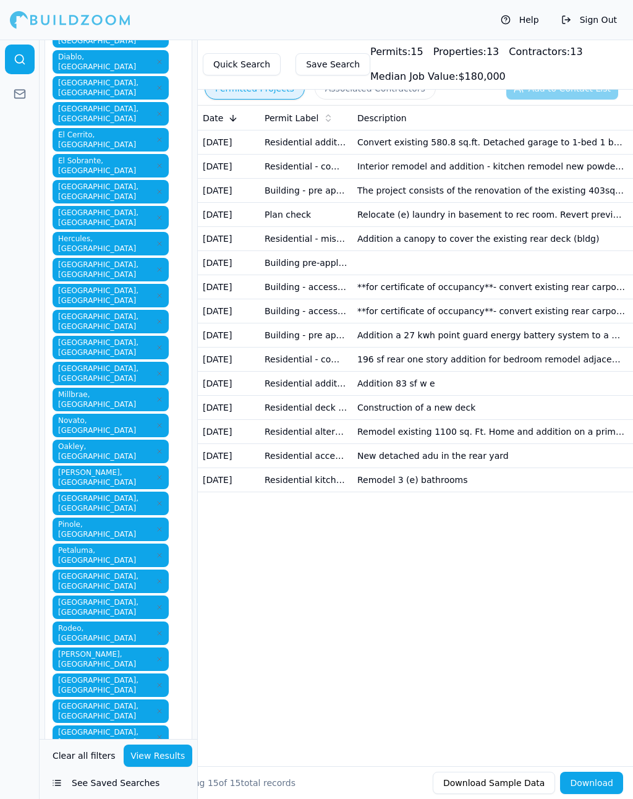
click at [166, 750] on button "View Results" at bounding box center [158, 756] width 69 height 22
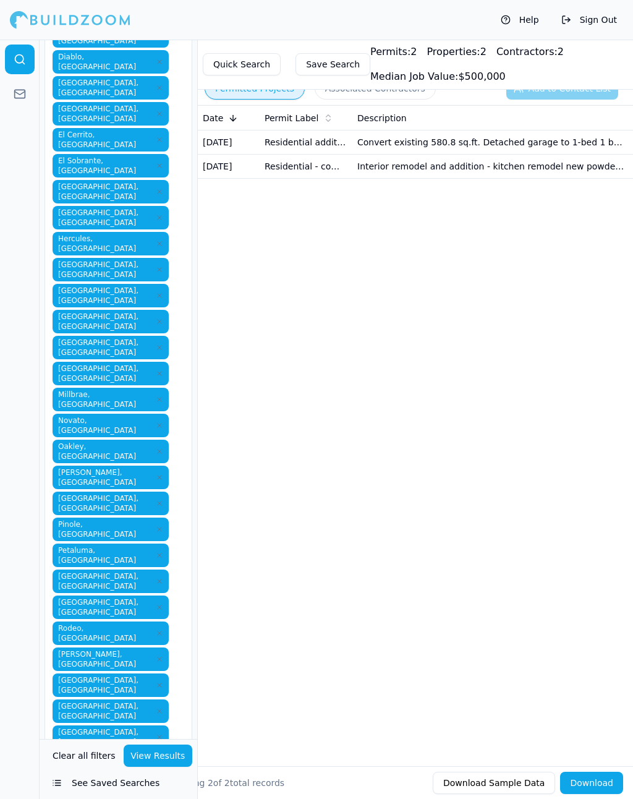
click at [160, 750] on button "View Results" at bounding box center [158, 756] width 69 height 22
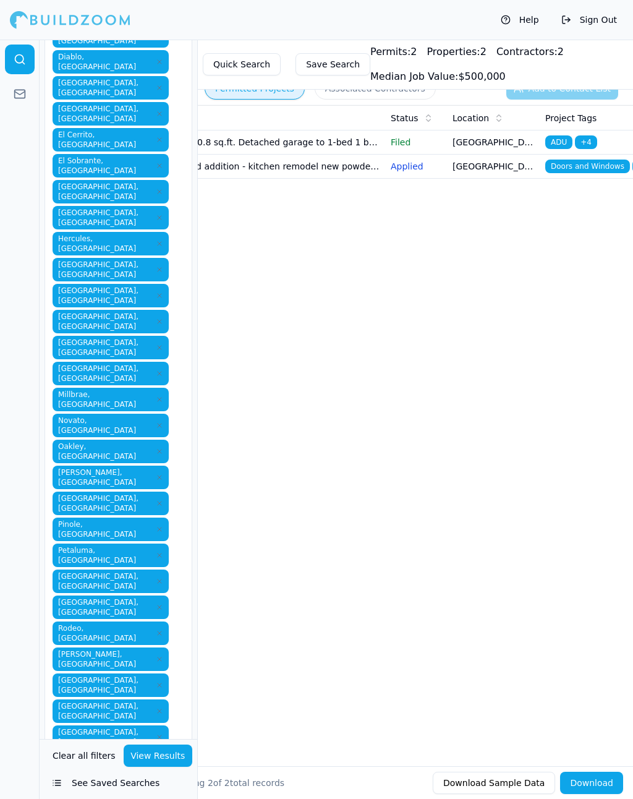
scroll to position [0, 245]
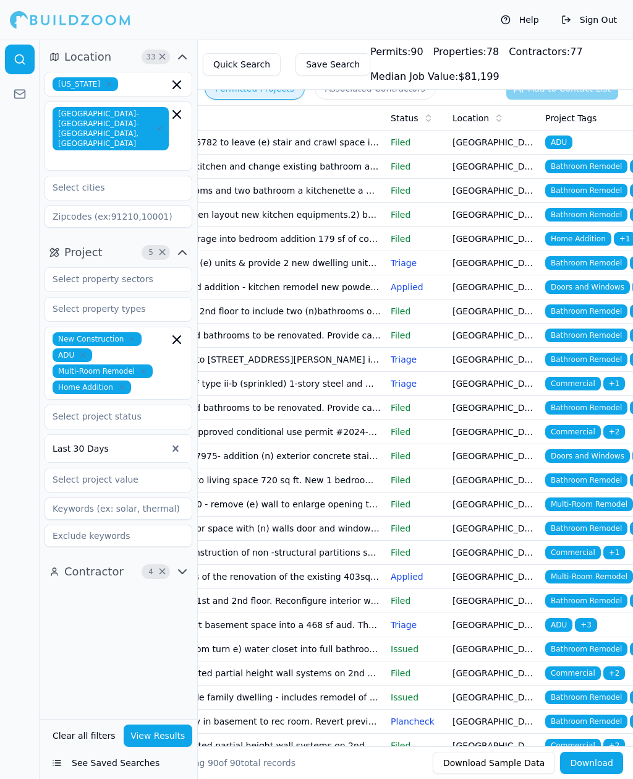
click at [330, 61] on button "Save Search" at bounding box center [333, 64] width 75 height 22
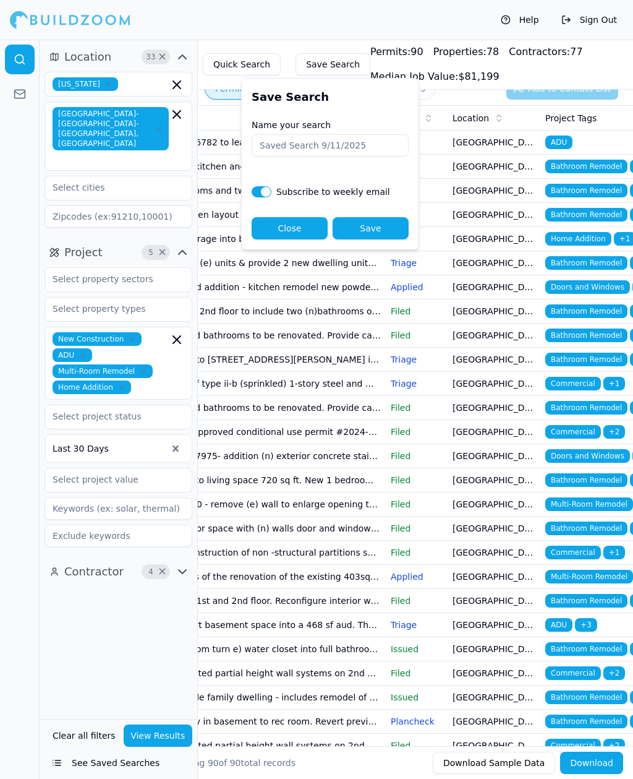
click at [234, 66] on button "Quick Search" at bounding box center [242, 64] width 78 height 22
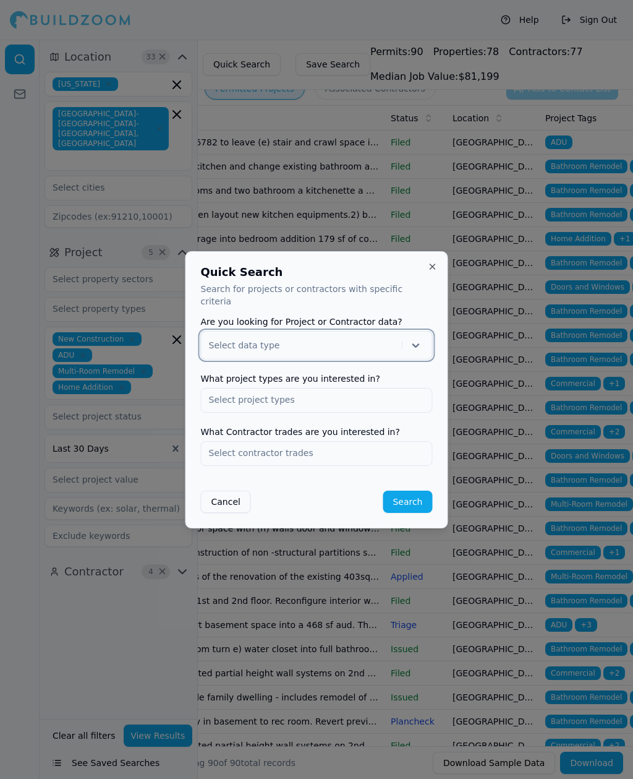
click at [220, 506] on div "Quick Search Search for projects or contractors with specific criteria Are you …" at bounding box center [317, 389] width 263 height 277
